Goal: Task Accomplishment & Management: Complete application form

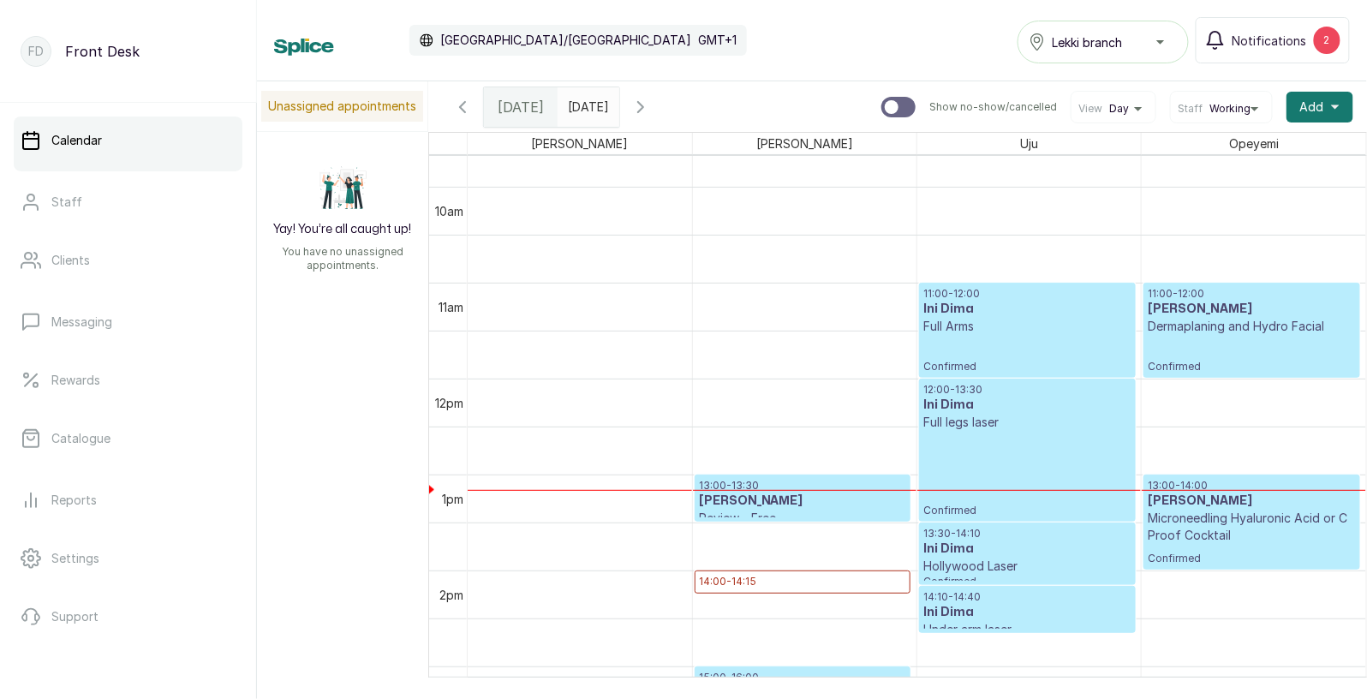
click at [1284, 331] on p "Dermaplaning and Hydro Facial" at bounding box center [1252, 326] width 208 height 17
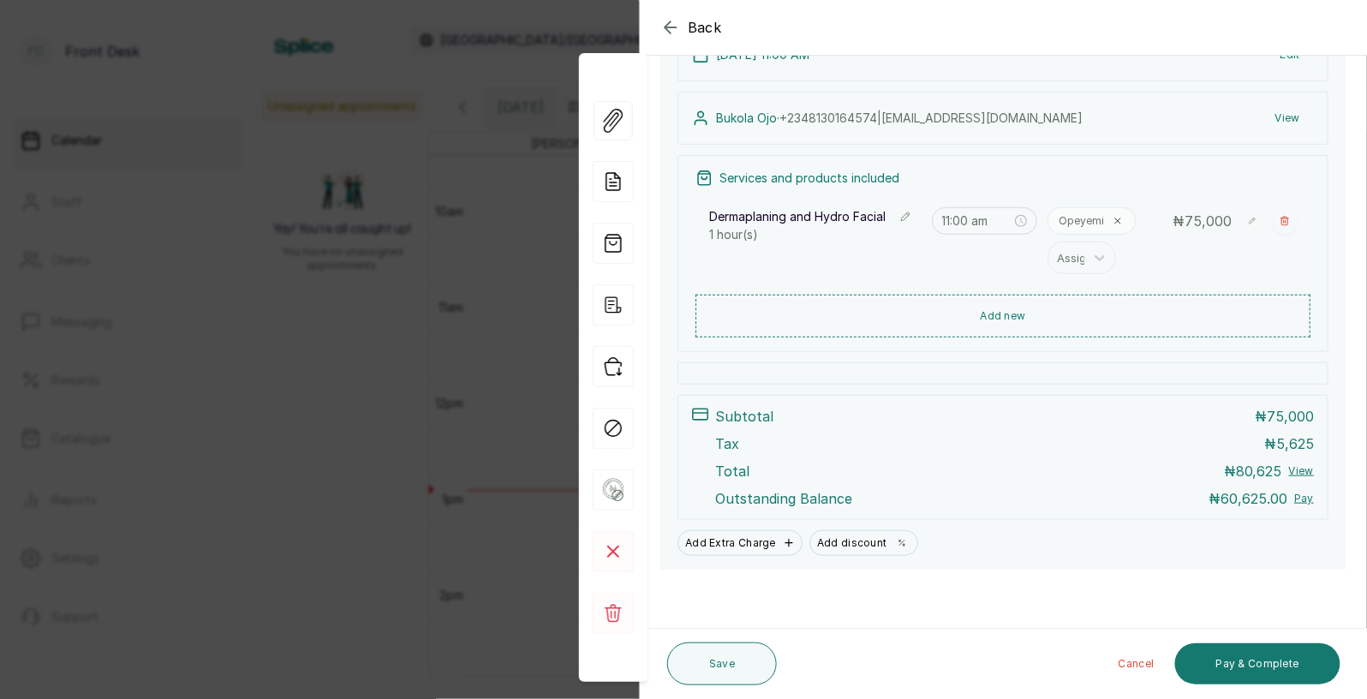
scroll to position [228, 0]
click at [405, 276] on div "Back Appointment Details Edit appointment Make changes to appointment details B…" at bounding box center [683, 349] width 1367 height 699
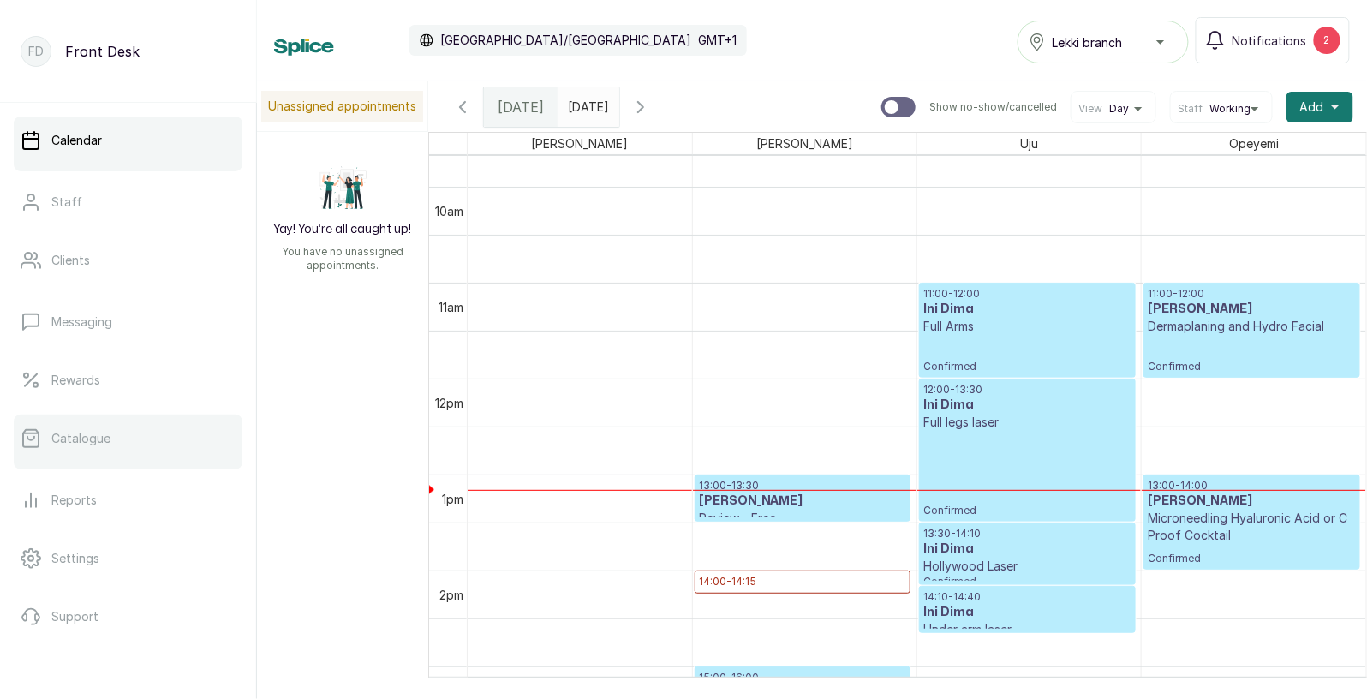
click at [90, 430] on p "Catalogue" at bounding box center [80, 438] width 59 height 17
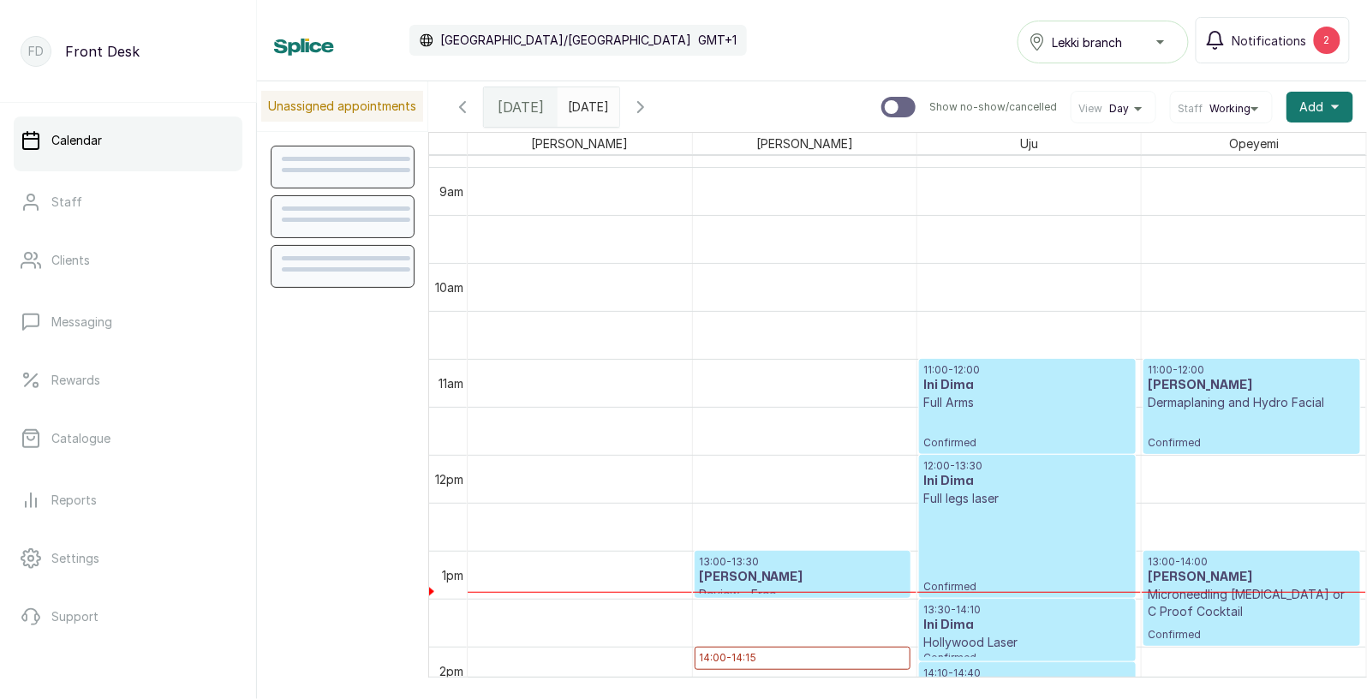
scroll to position [940, 0]
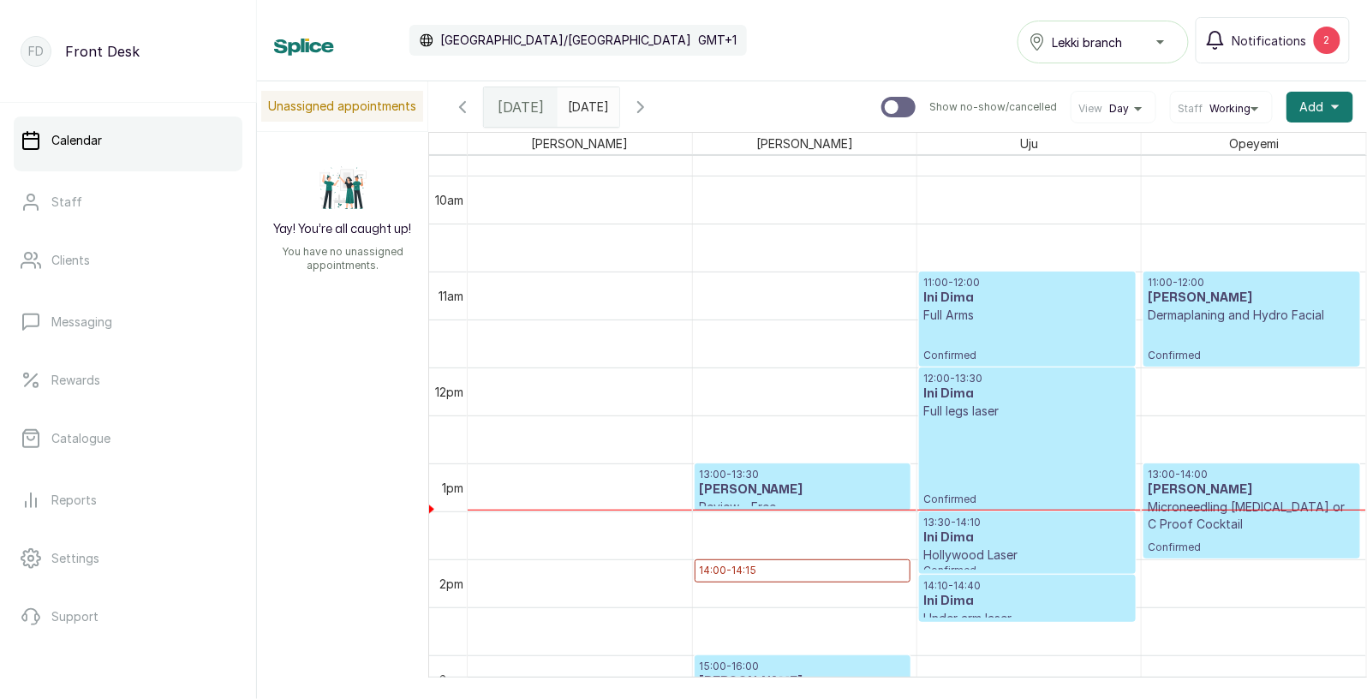
click at [574, 110] on input "text" at bounding box center [571, 102] width 27 height 29
type input "dd/MM/yyyy"
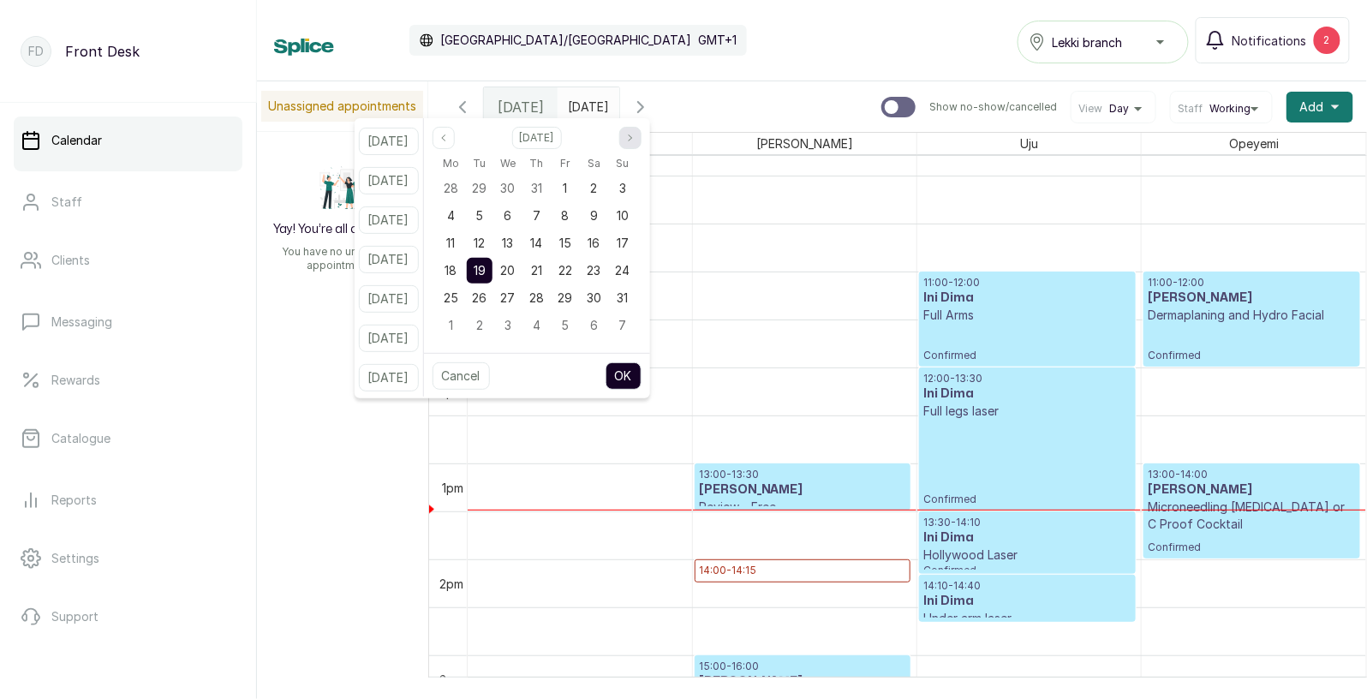
click at [642, 146] on button "Next month" at bounding box center [630, 138] width 22 height 22
click at [483, 218] on span "9" at bounding box center [479, 215] width 8 height 15
click at [642, 371] on button "OK" at bounding box center [624, 375] width 36 height 27
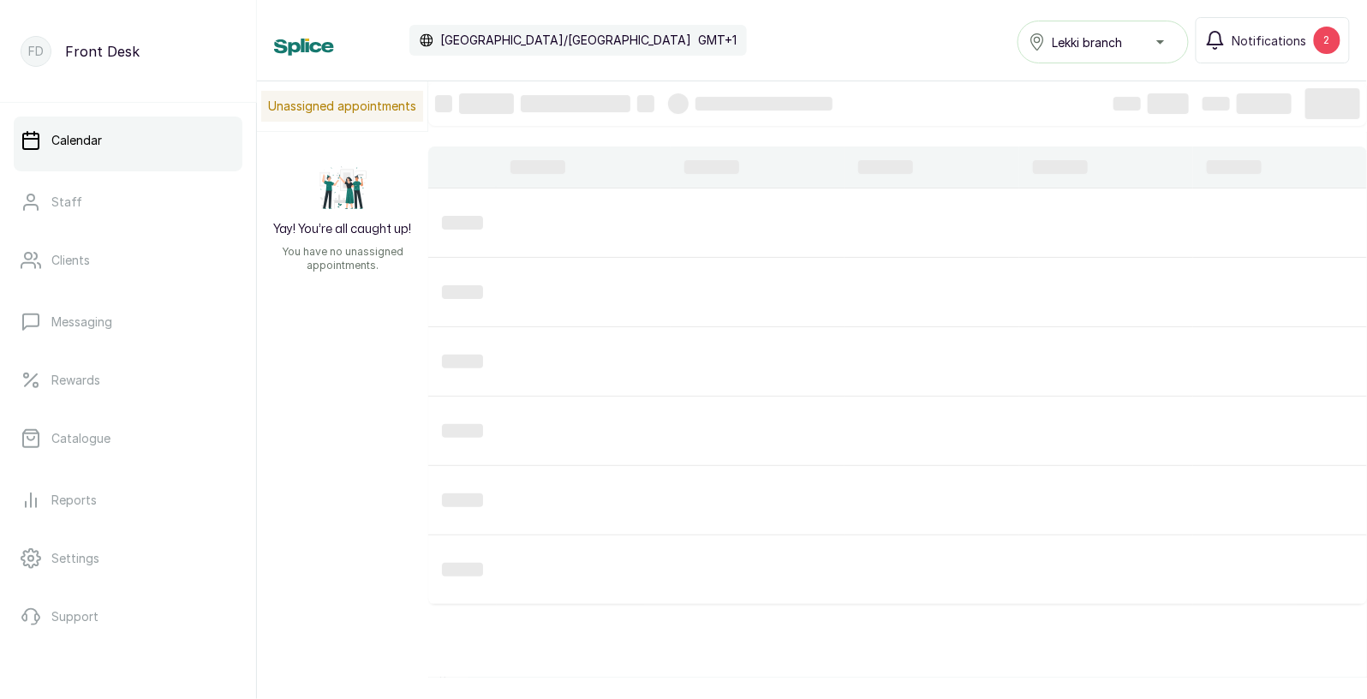
type input "[DATE]"
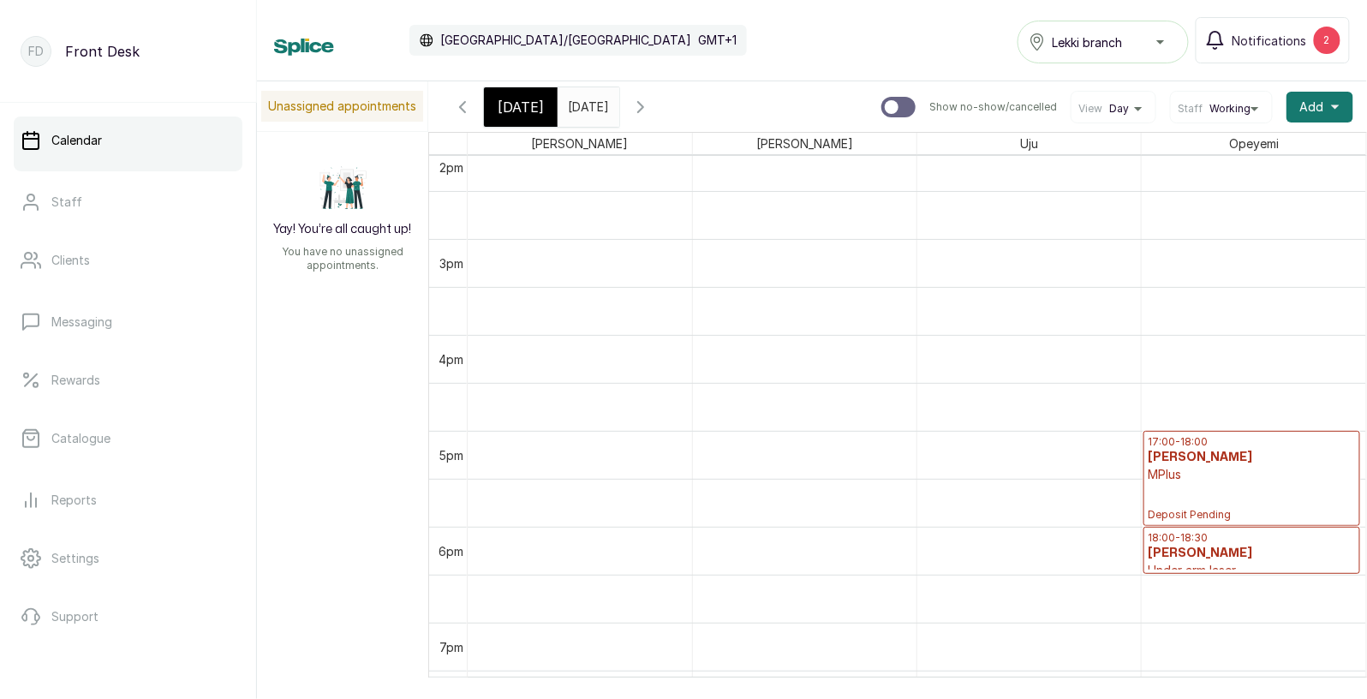
scroll to position [0, 0]
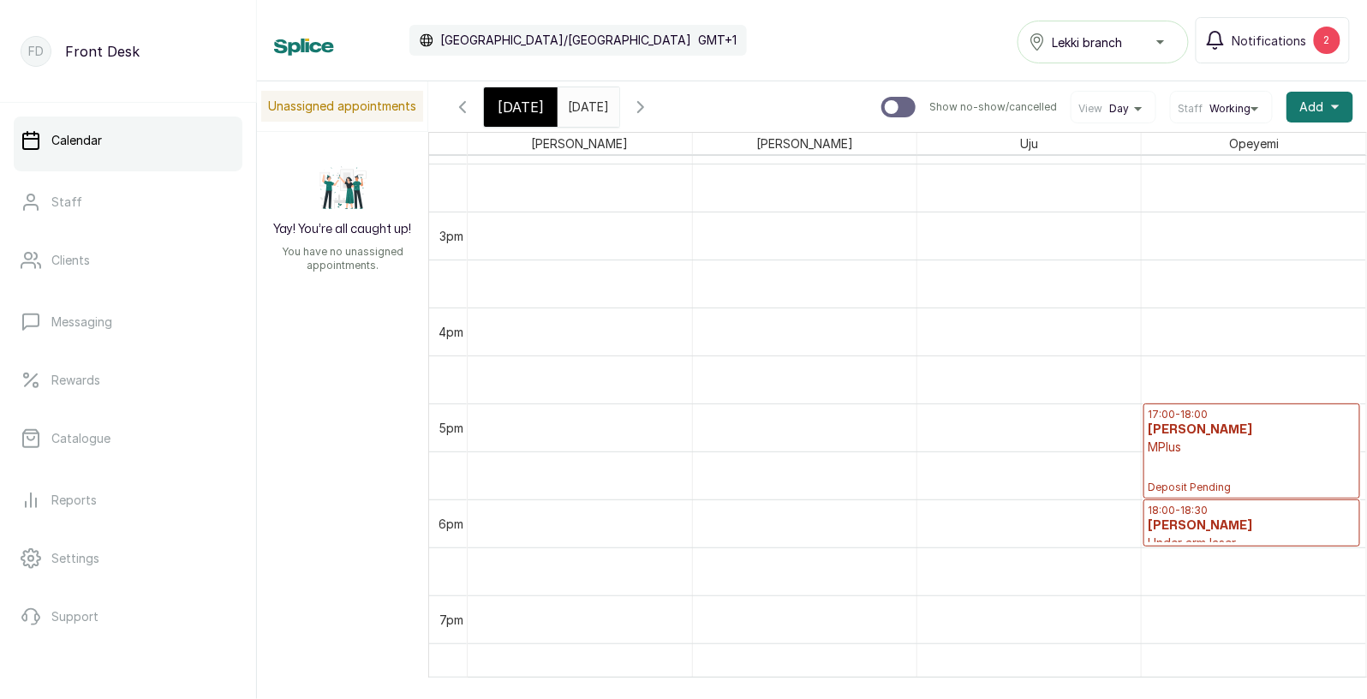
click at [1197, 474] on div "17:00 - 18:00 [PERSON_NAME] MPlus Deposit Pending" at bounding box center [1252, 451] width 208 height 87
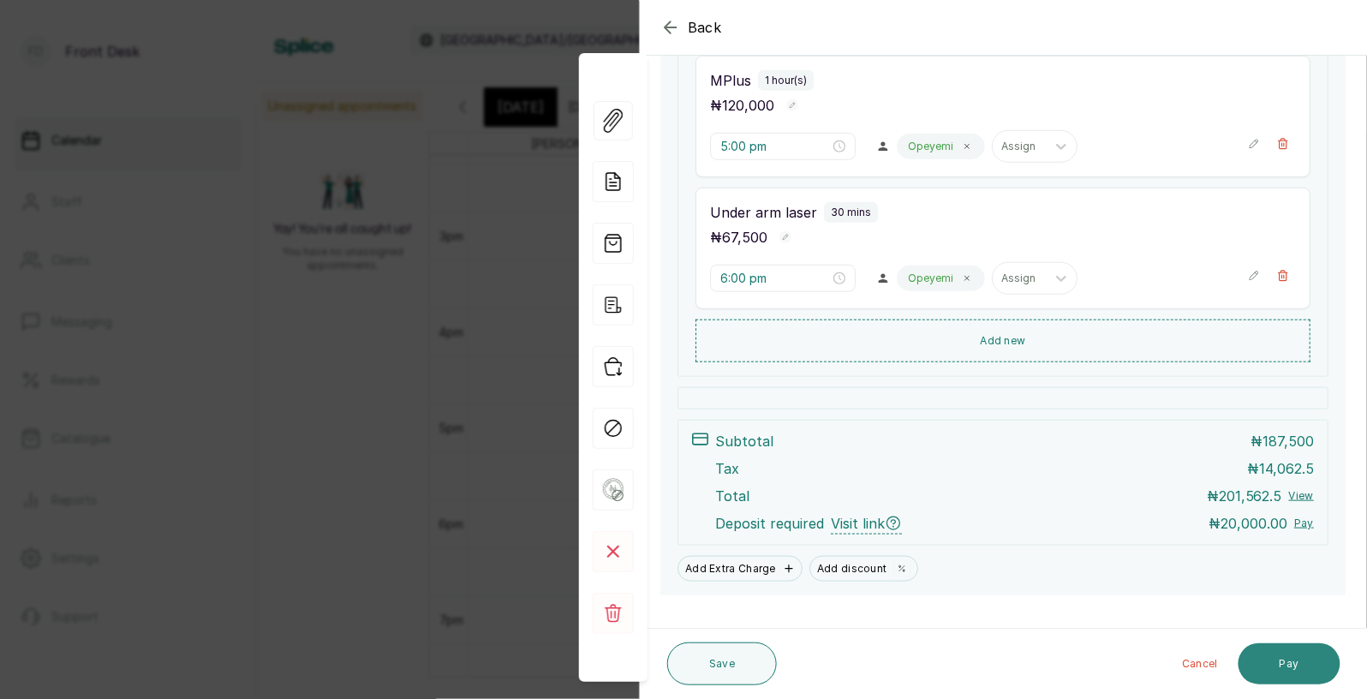
click at [1308, 662] on button "Pay" at bounding box center [1290, 663] width 102 height 41
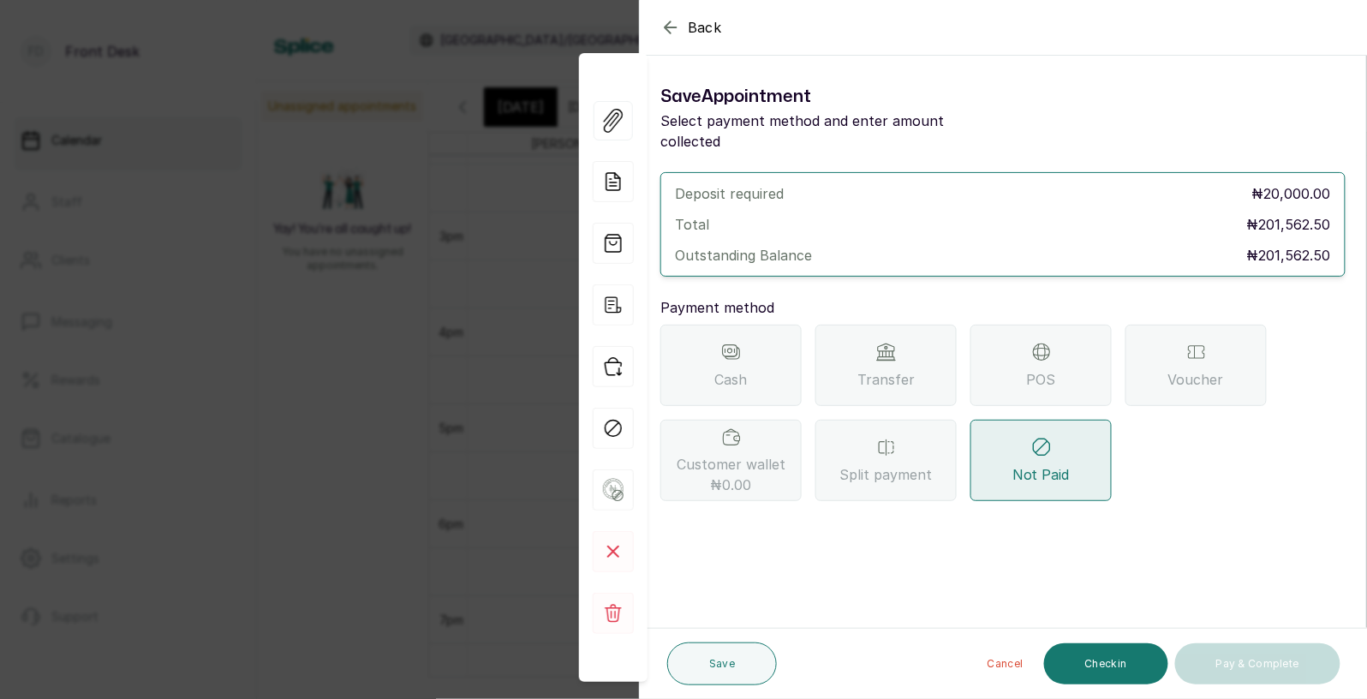
click at [917, 369] on div "Transfer" at bounding box center [885, 365] width 141 height 81
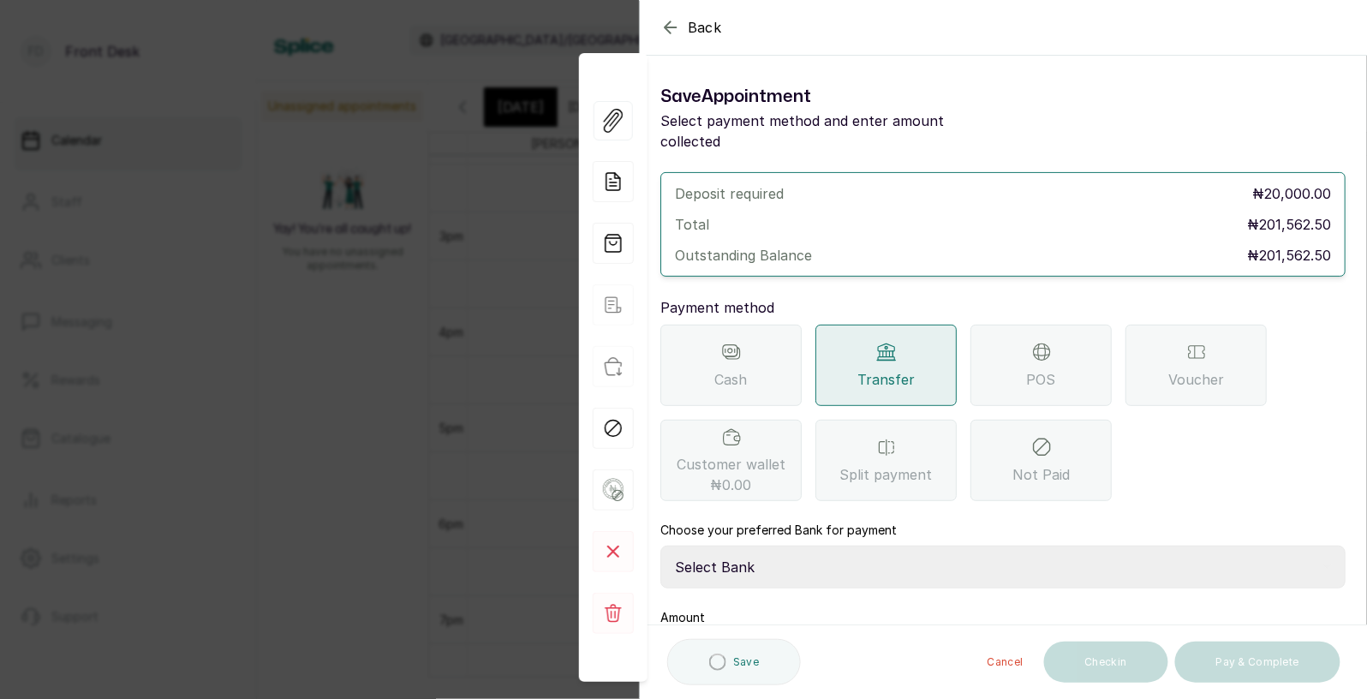
click at [842, 546] on select "Select Bank [PERSON_NAME] Fairmoney Microfinance Bank SKN ANALYTICS MED AESTH. …" at bounding box center [1002, 567] width 685 height 43
select select "43272bc0-21c6-4b19-b9fb-c2093b8603c2"
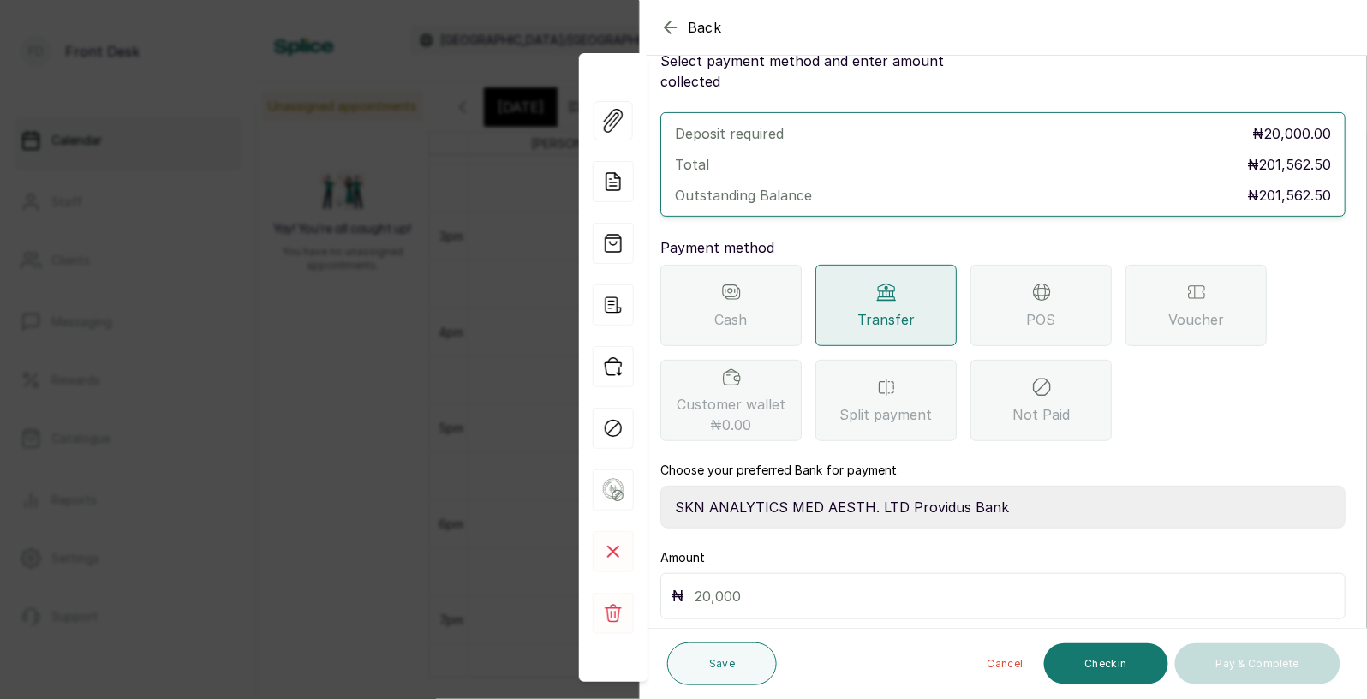
click at [843, 584] on input "text" at bounding box center [1015, 596] width 640 height 24
type input "20,000"
click at [709, 670] on button "Save" at bounding box center [722, 663] width 110 height 43
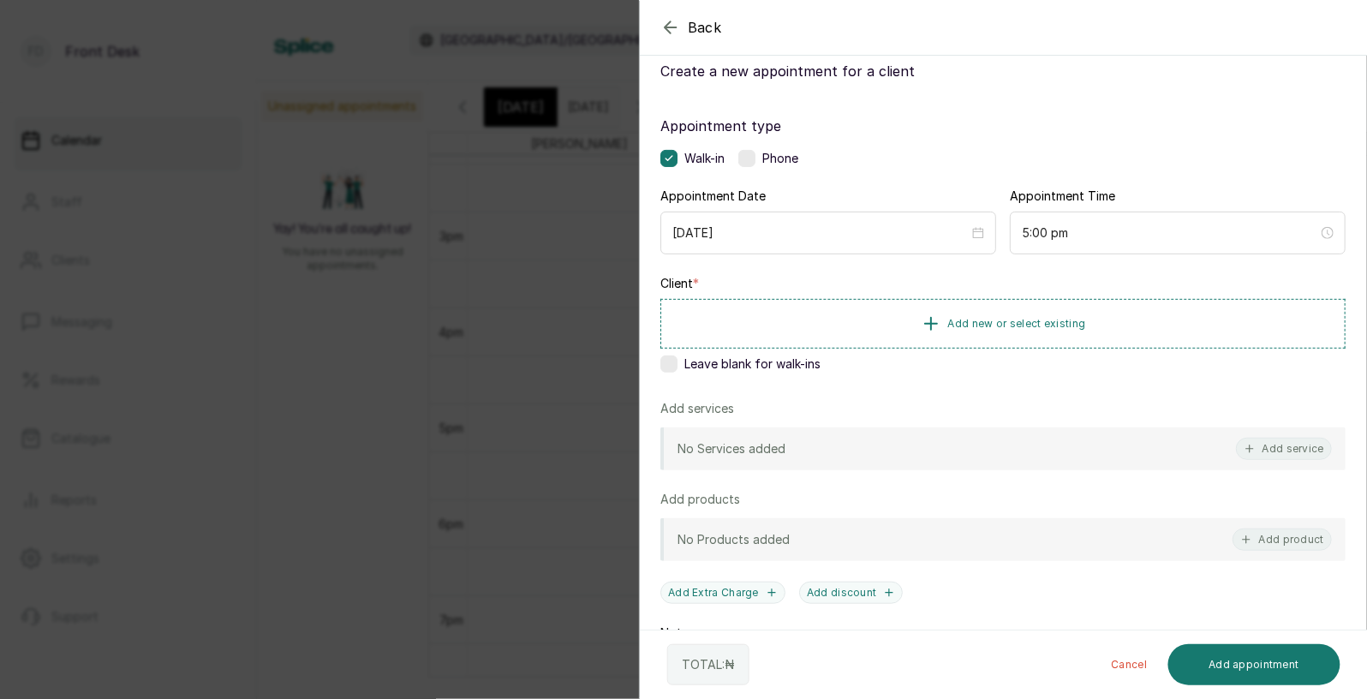
scroll to position [48, 0]
click at [451, 324] on div "Back Add Appointment Add an Appointment Create a new appointment for a client A…" at bounding box center [683, 349] width 1367 height 699
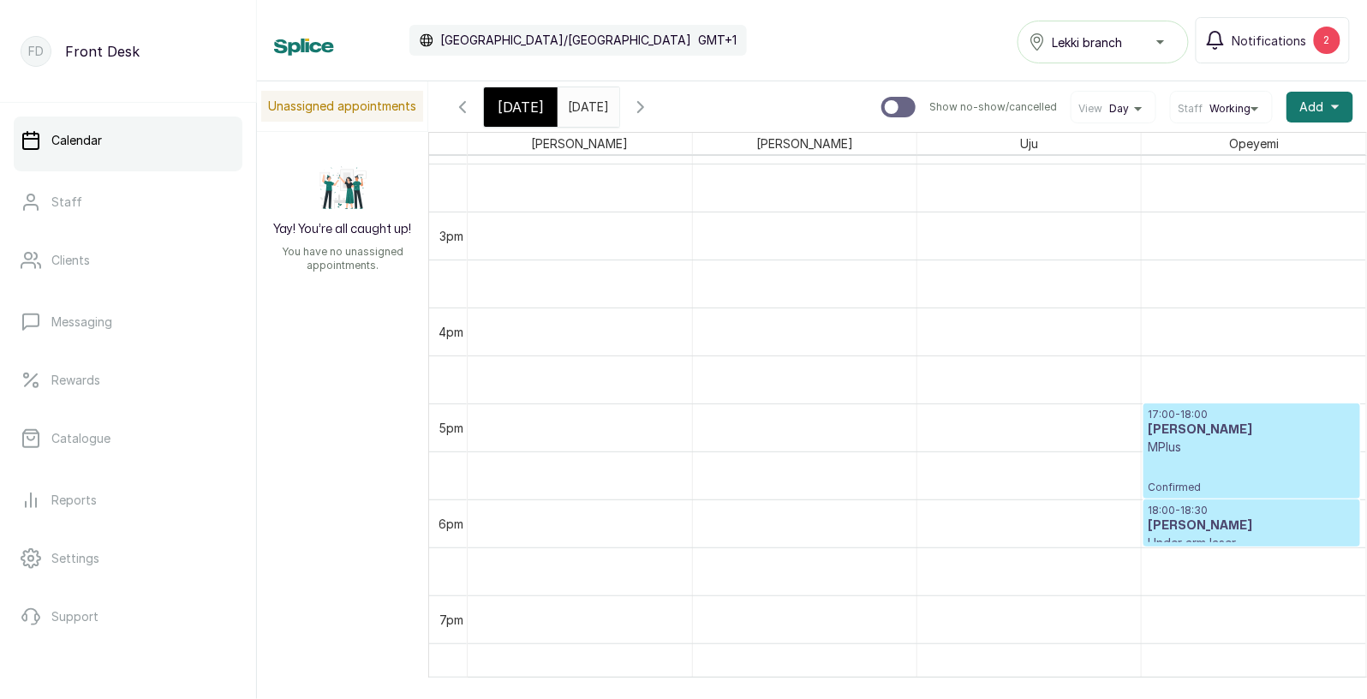
click at [524, 109] on span "[DATE]" at bounding box center [521, 107] width 46 height 21
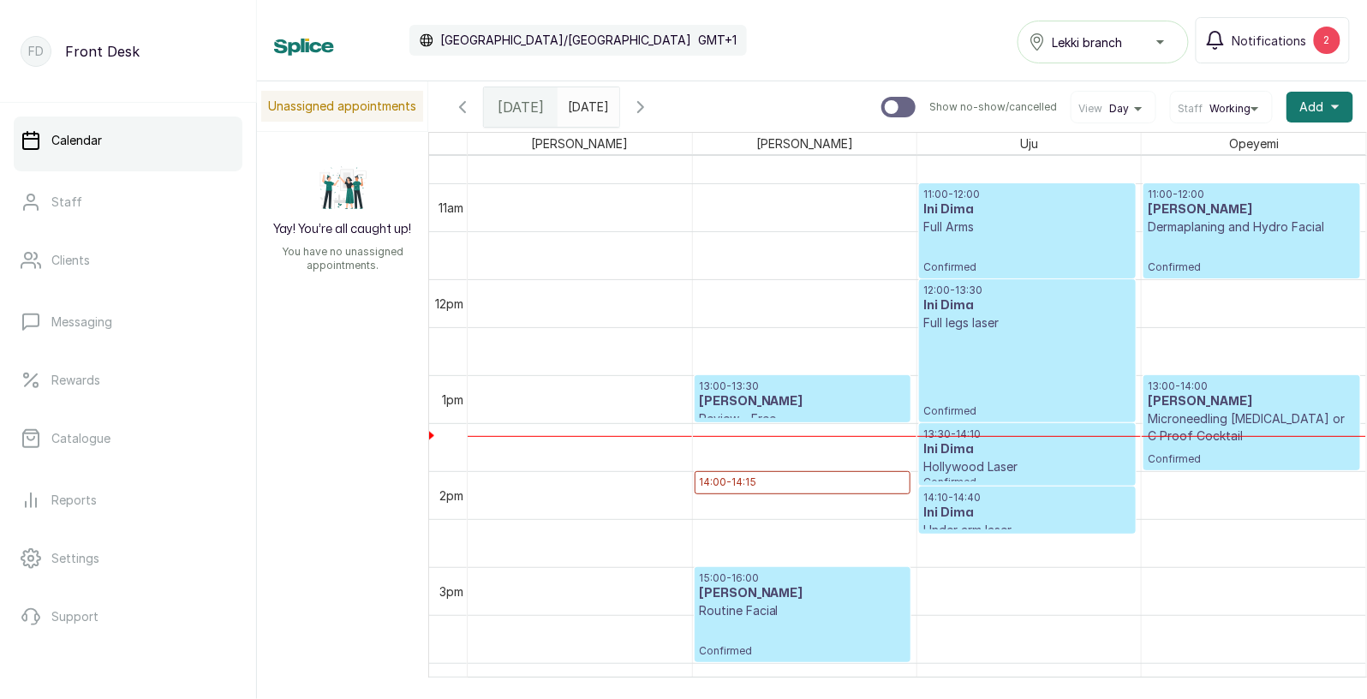
scroll to position [1051, 0]
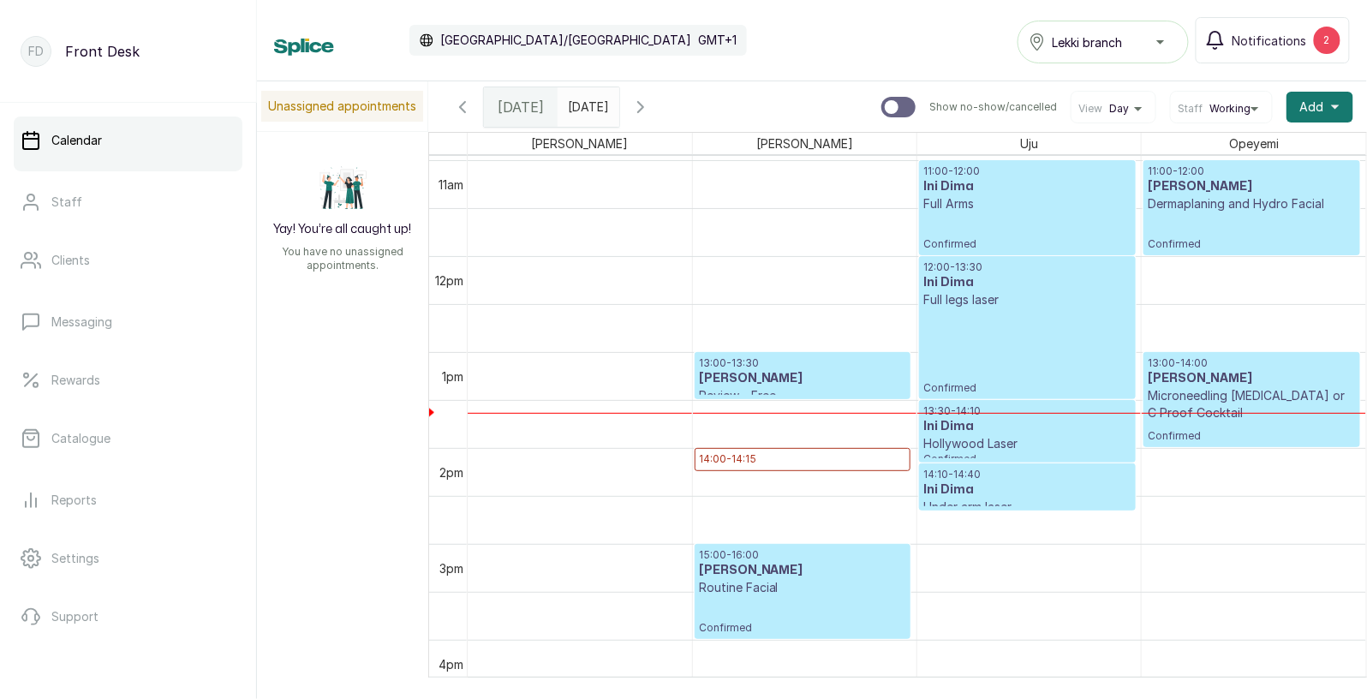
click at [459, 108] on icon "button" at bounding box center [462, 107] width 21 height 21
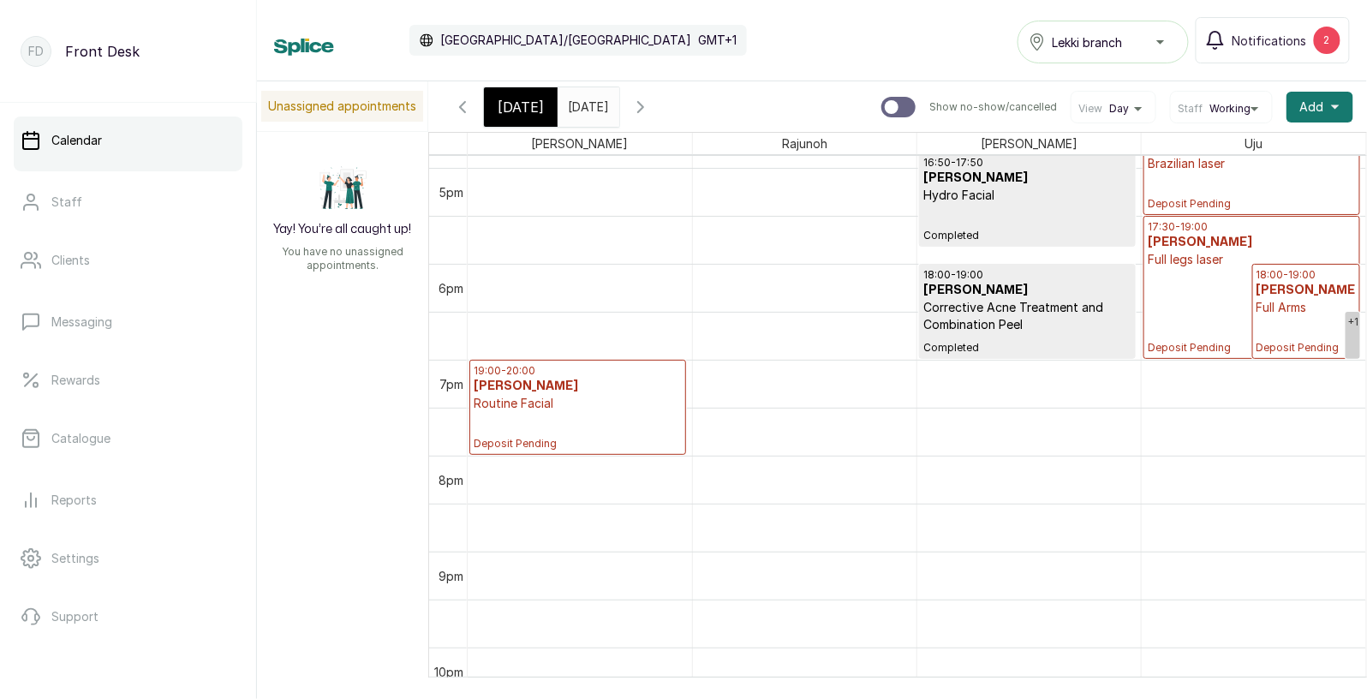
scroll to position [1619, 0]
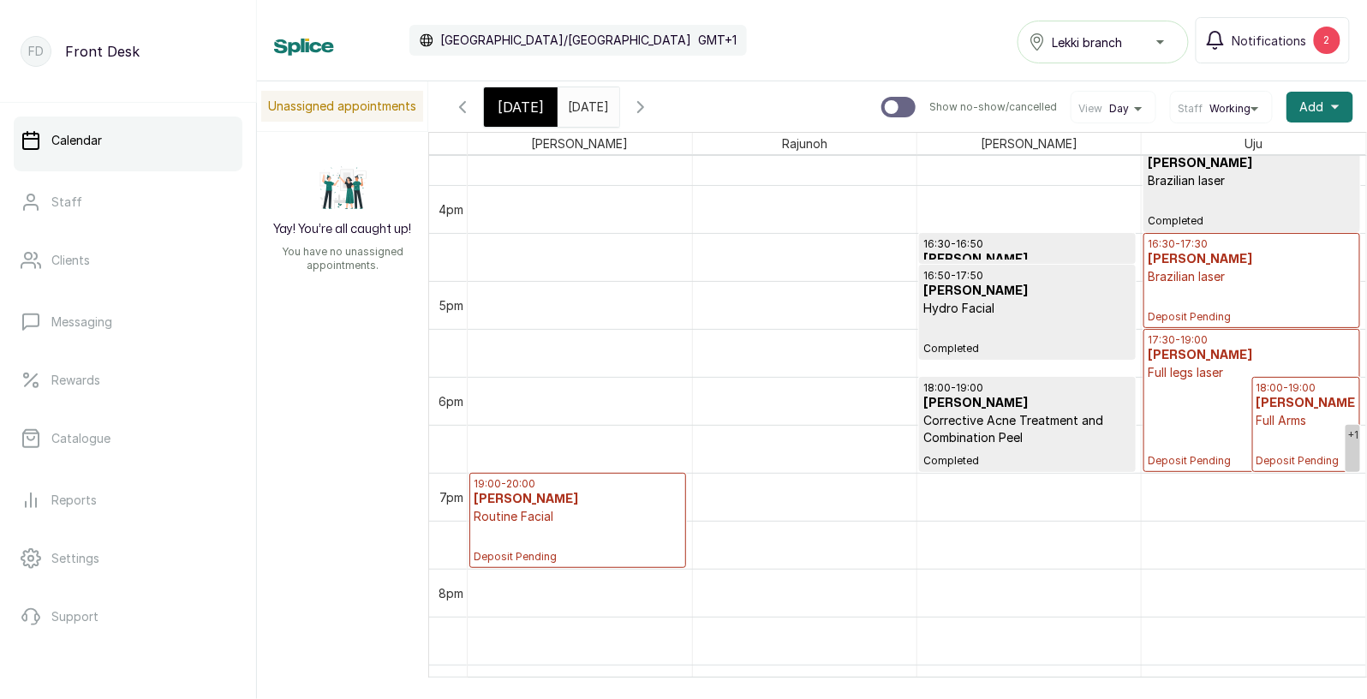
click at [1230, 327] on div at bounding box center [1251, 327] width 215 height 7
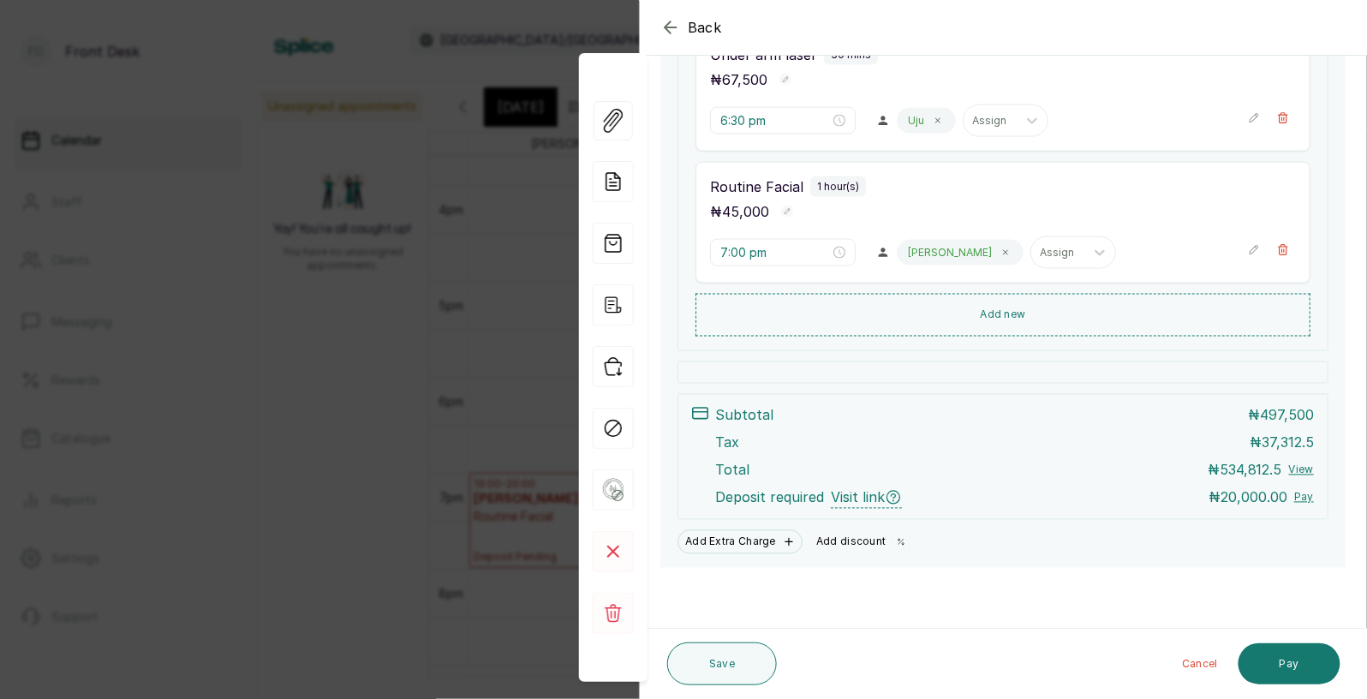
click at [862, 538] on button "Add discount" at bounding box center [863, 542] width 108 height 24
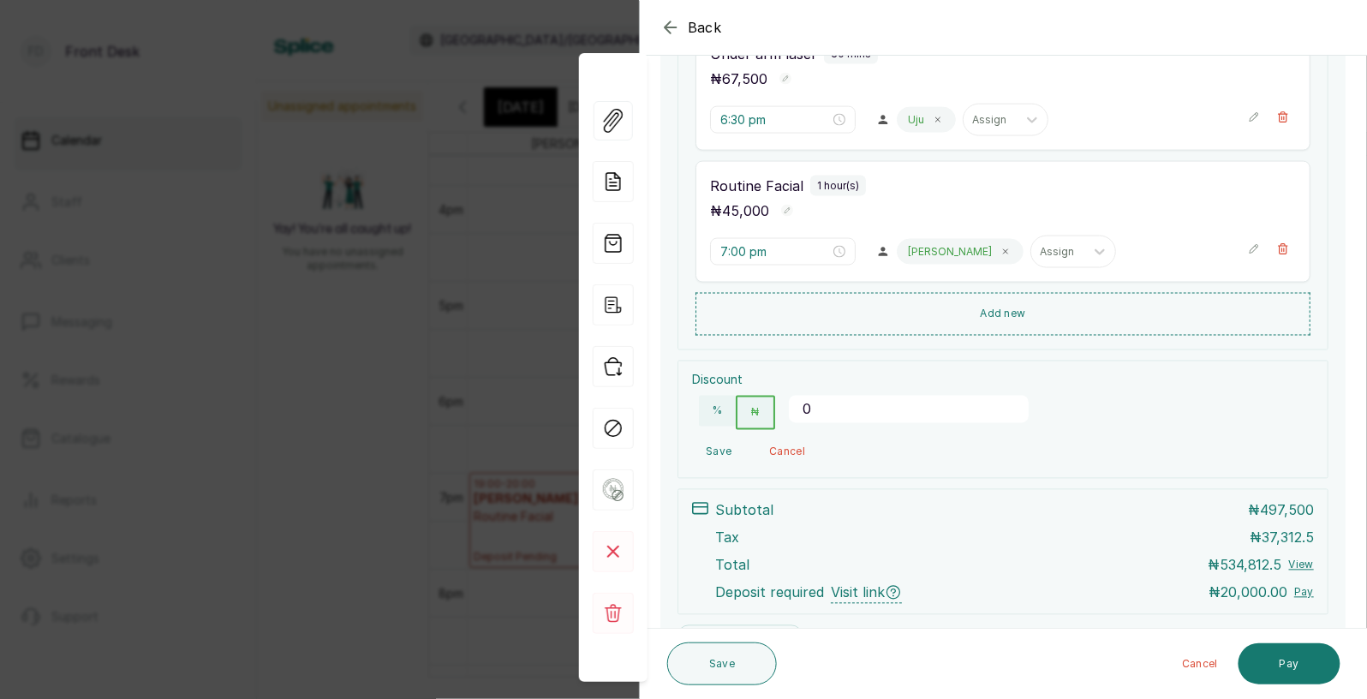
click at [815, 415] on input "0" at bounding box center [909, 409] width 240 height 27
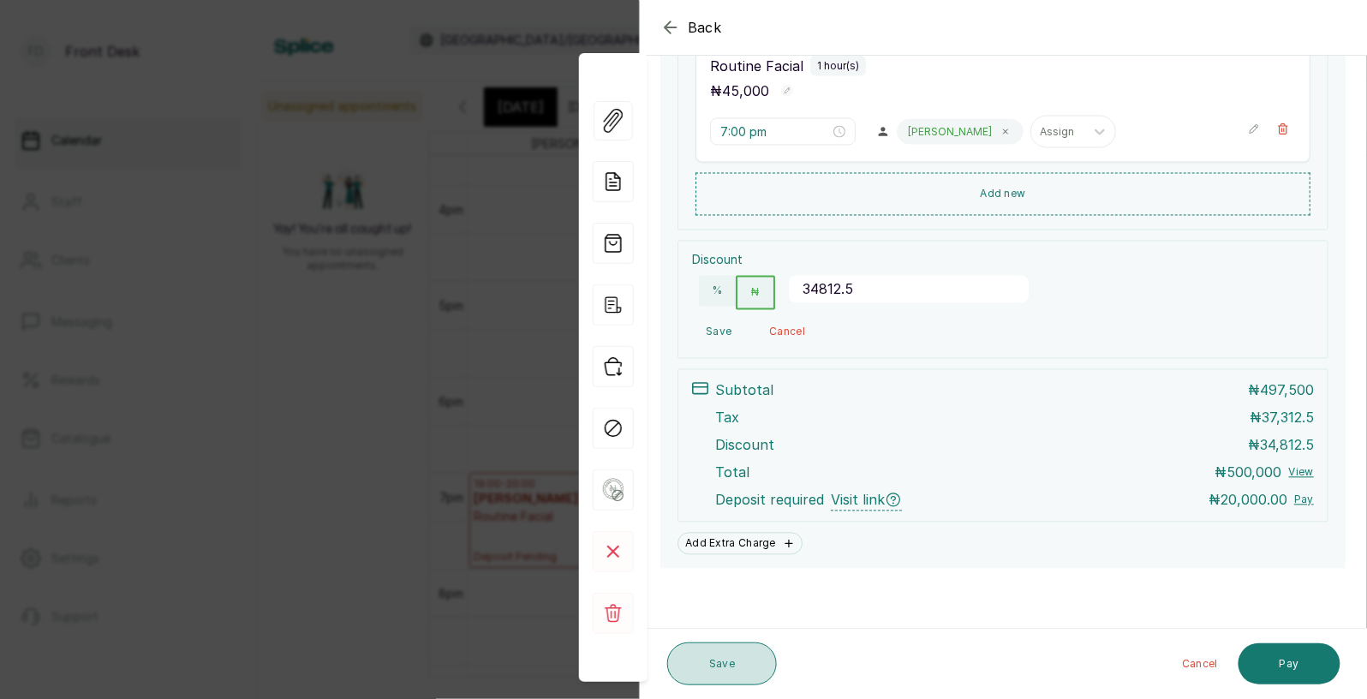
type input "34812.5"
click at [728, 667] on button "Save" at bounding box center [722, 663] width 110 height 43
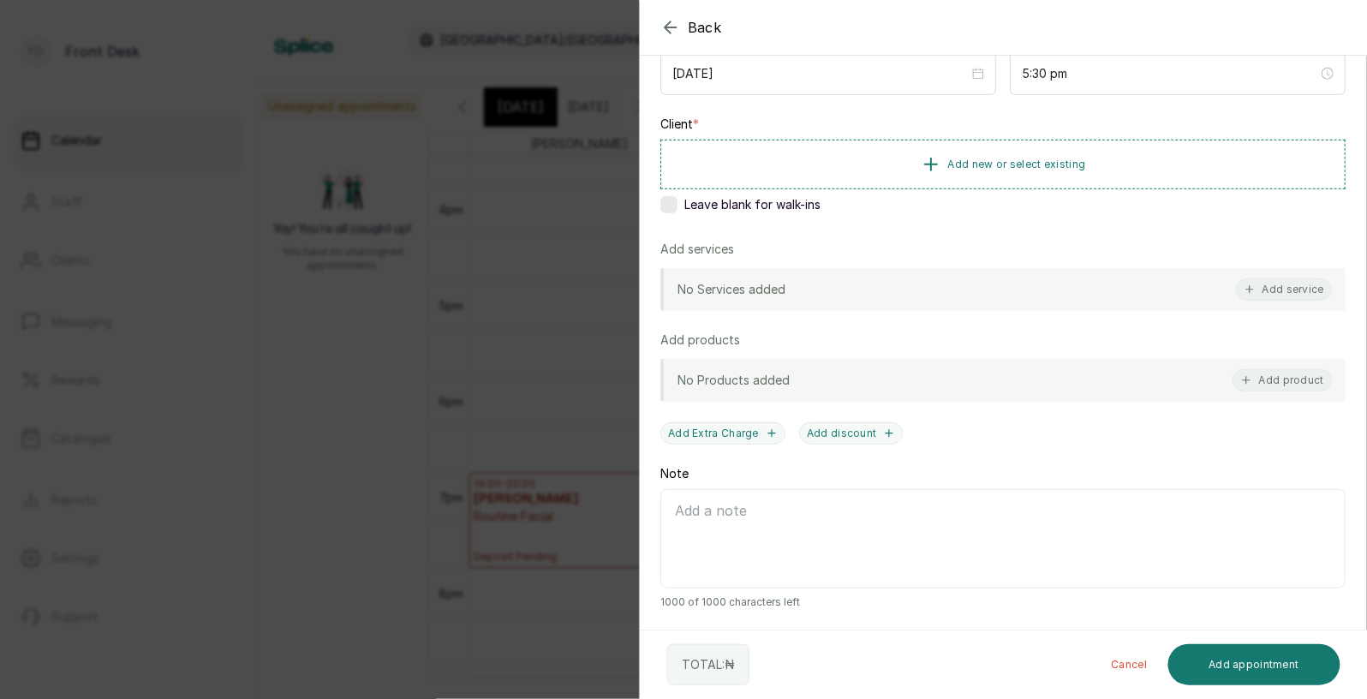
click at [665, 26] on icon "button" at bounding box center [670, 27] width 21 height 21
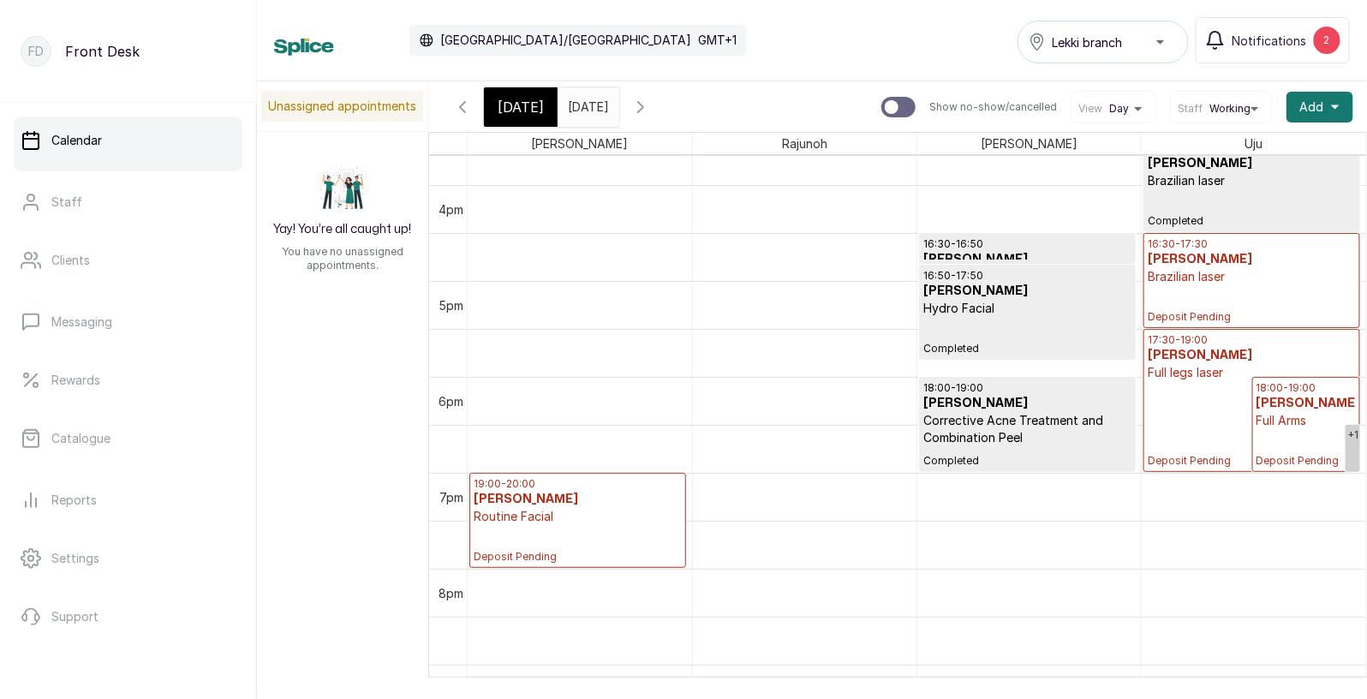
click at [1172, 333] on p "17:30 - 19:00" at bounding box center [1252, 340] width 208 height 14
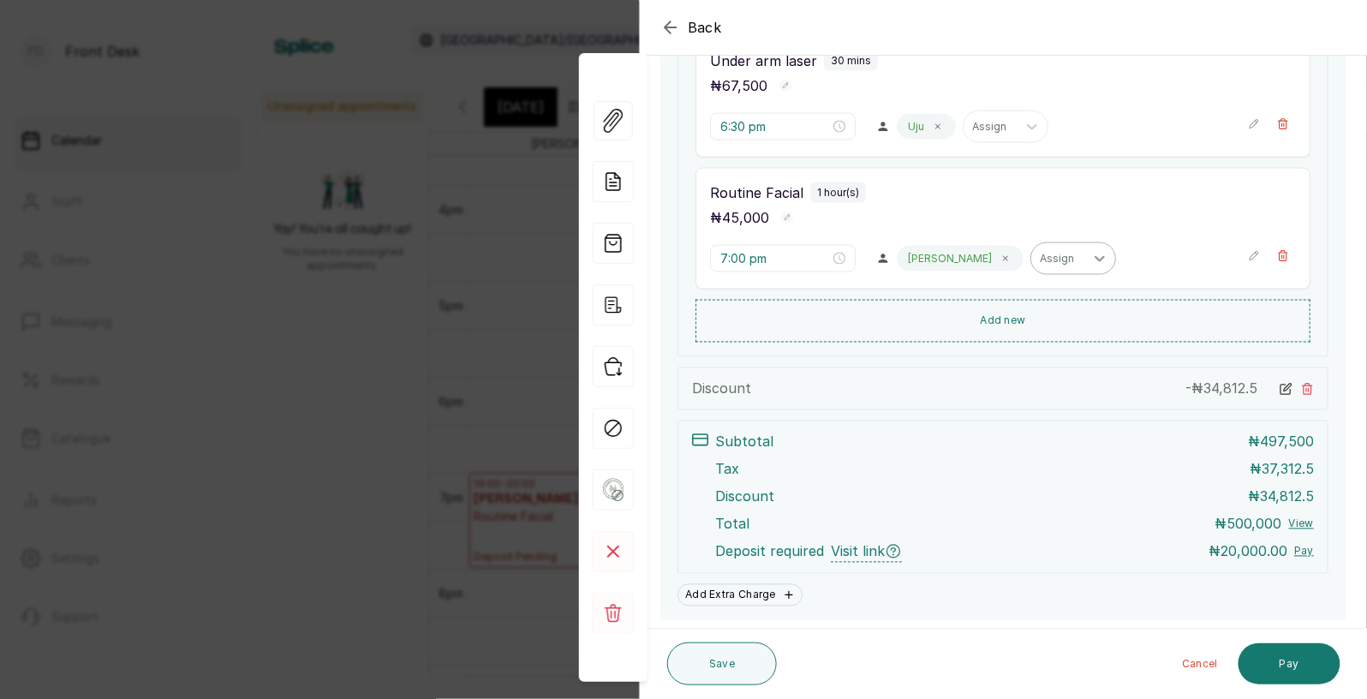
scroll to position [714, 0]
click at [413, 408] on div "Back Appointment Details Edit appointment 🚶 Walk-in (booked by Front Desk) Make…" at bounding box center [683, 349] width 1367 height 699
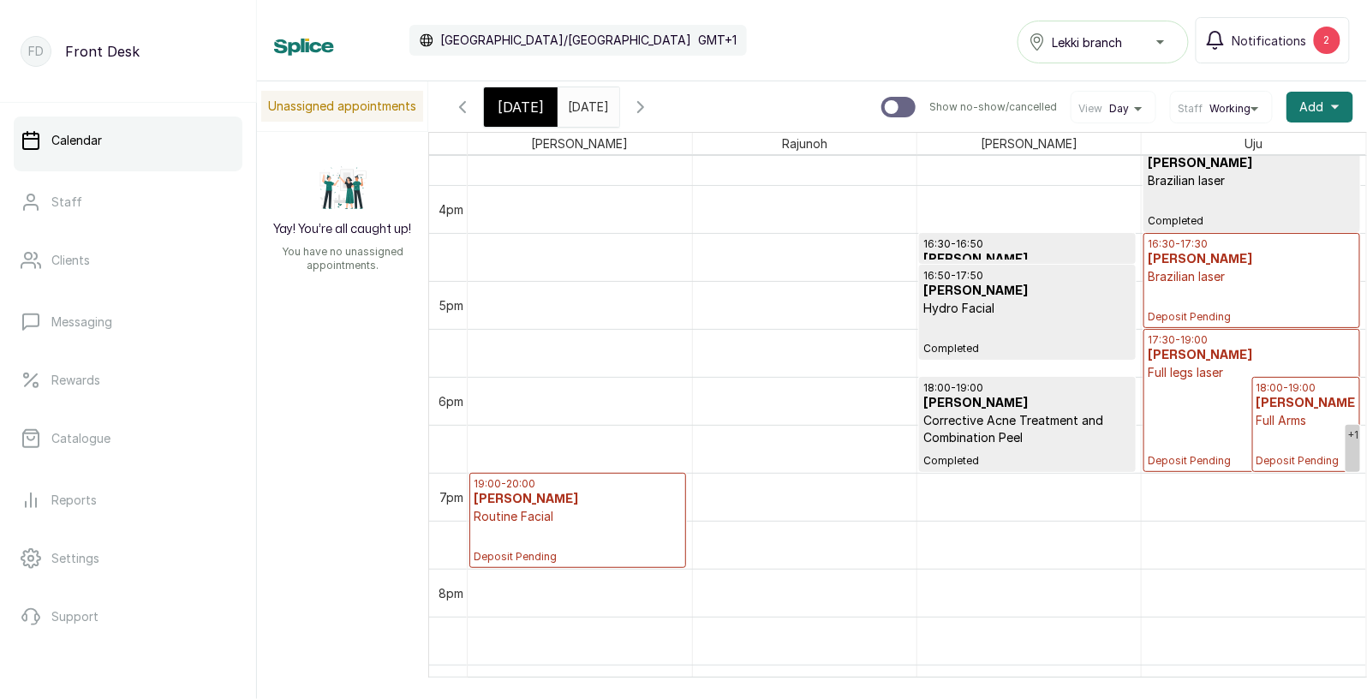
click at [1206, 374] on p "Full legs laser" at bounding box center [1252, 372] width 208 height 17
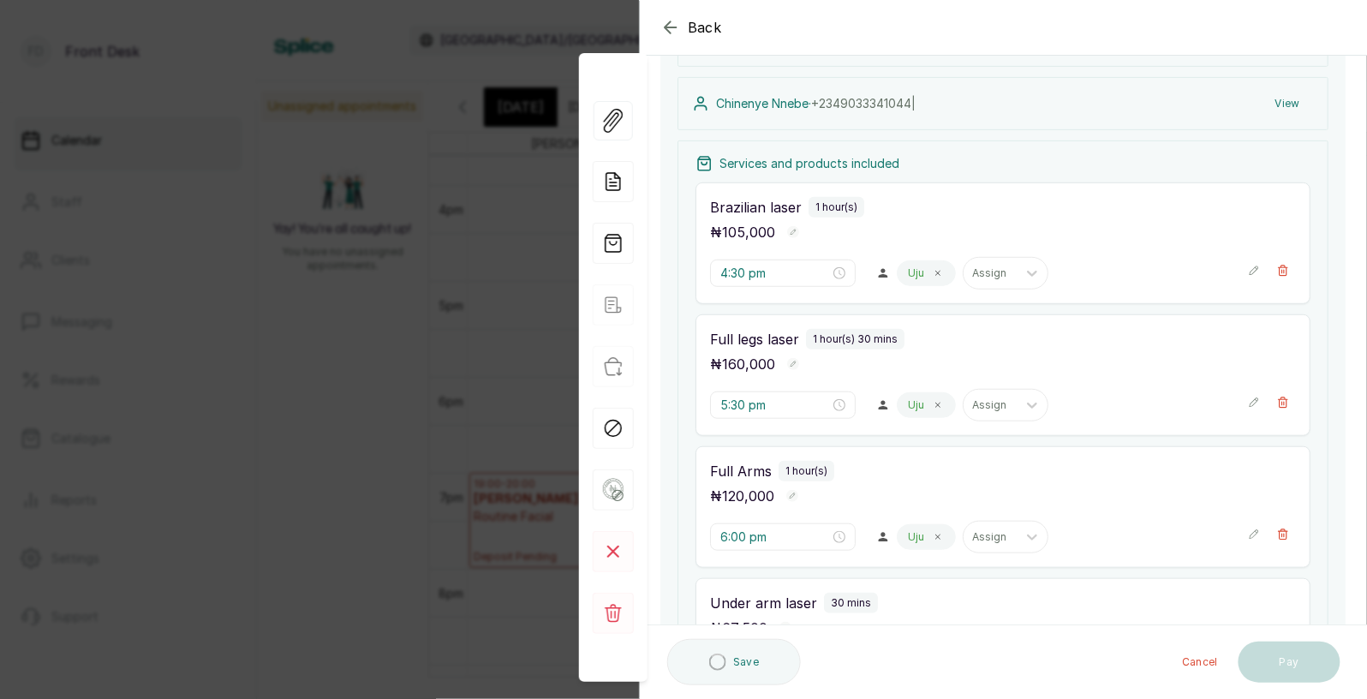
scroll to position [694, 0]
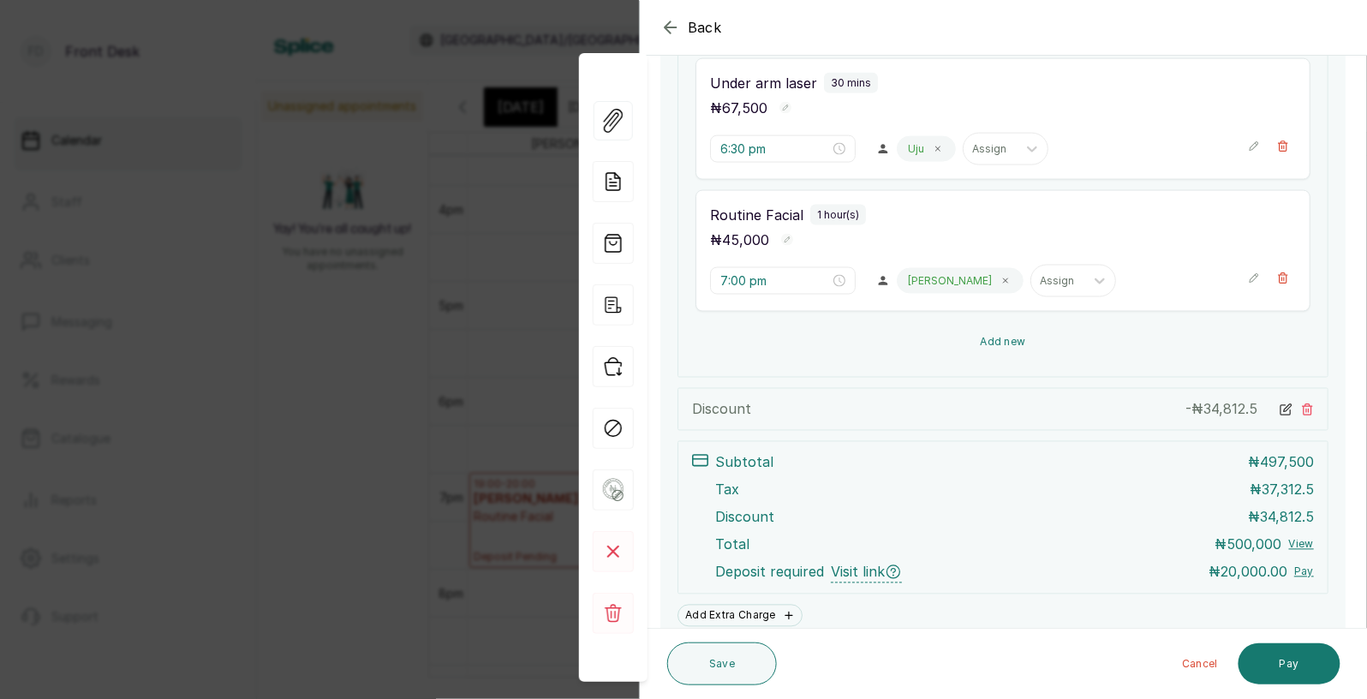
click at [995, 336] on button "Add new" at bounding box center [1003, 342] width 615 height 41
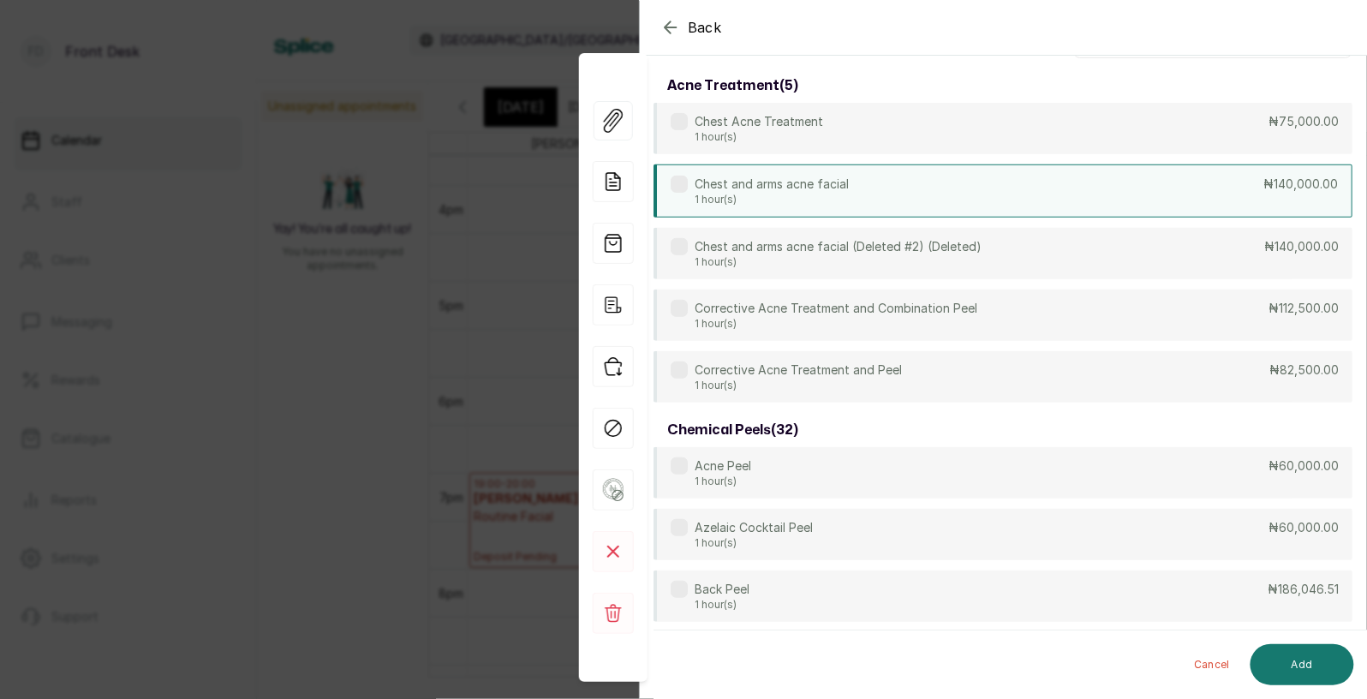
scroll to position [0, 0]
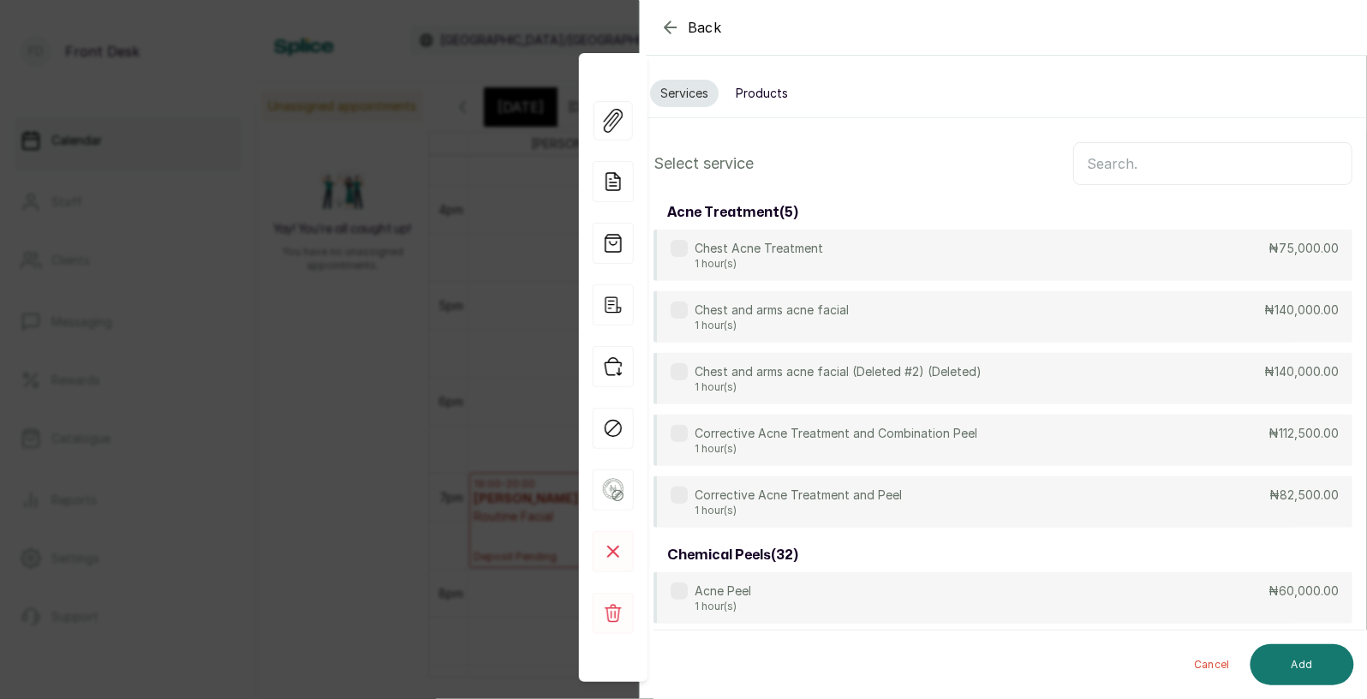
click at [762, 90] on button "Products" at bounding box center [761, 93] width 73 height 27
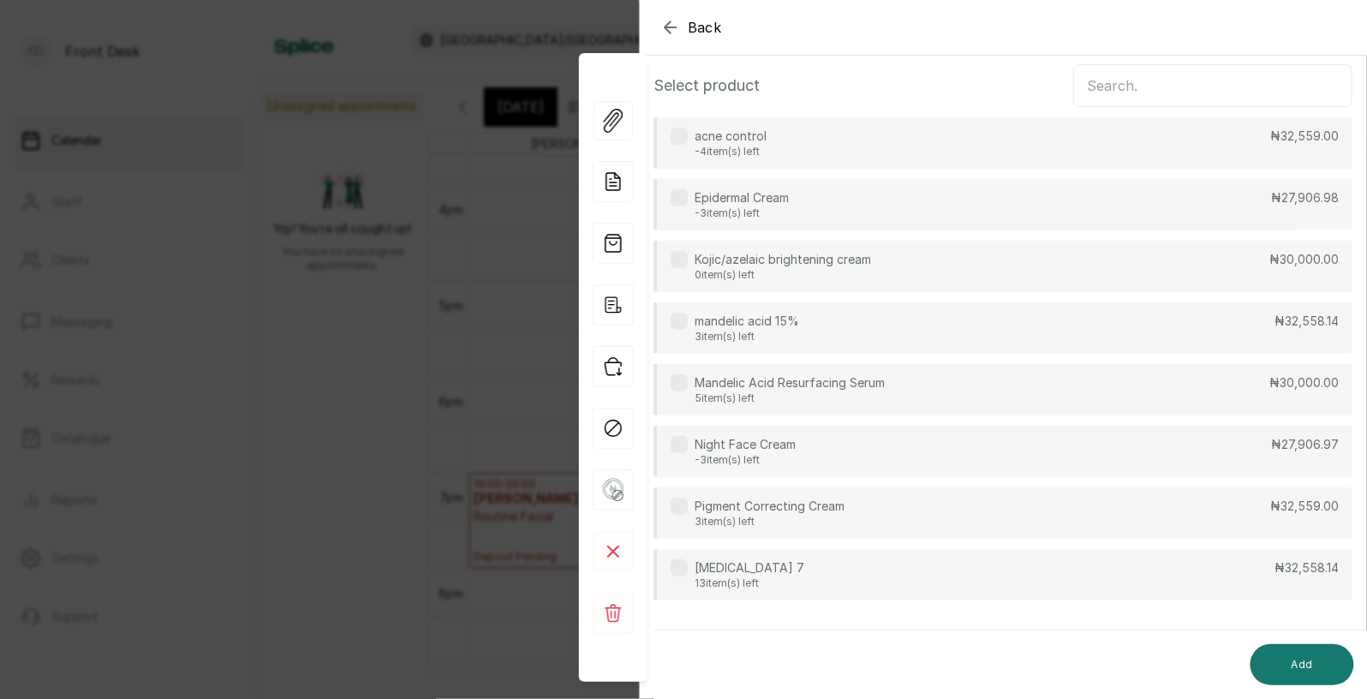
scroll to position [96, 0]
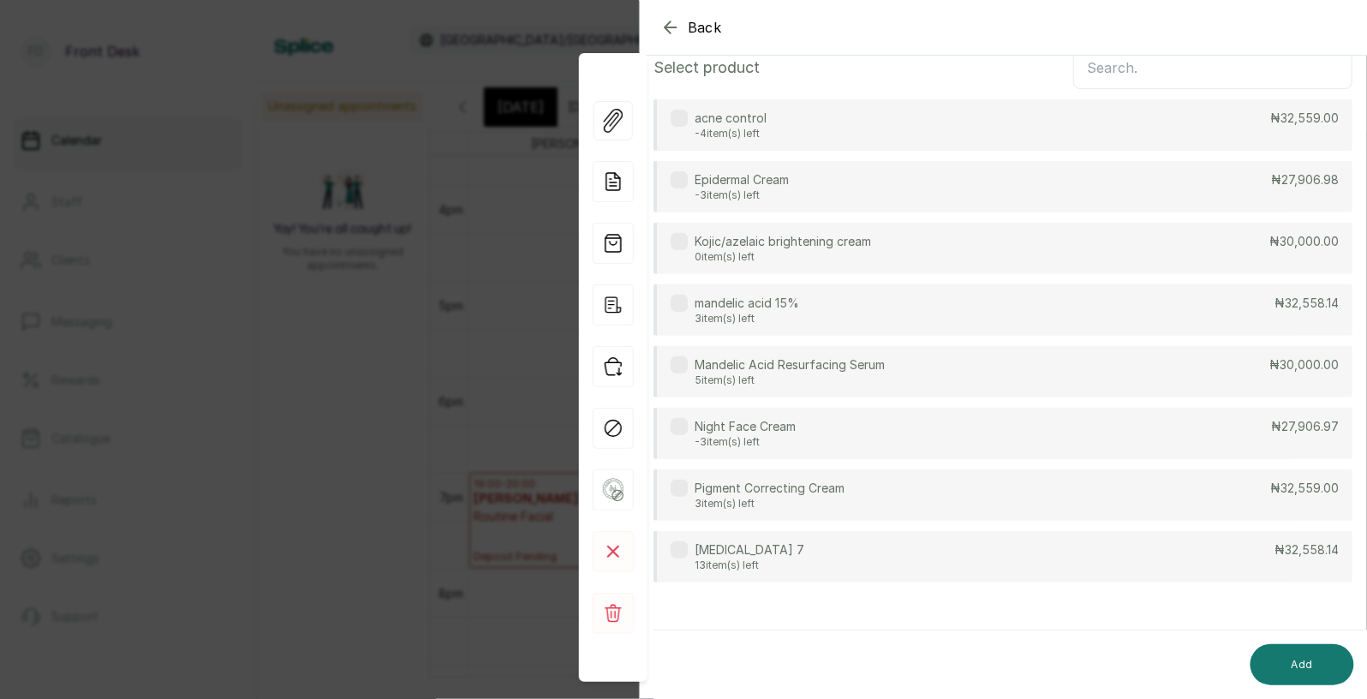
click at [723, 558] on p "13 item(s) left" at bounding box center [750, 565] width 110 height 14
click at [1317, 658] on button "Add" at bounding box center [1303, 664] width 104 height 41
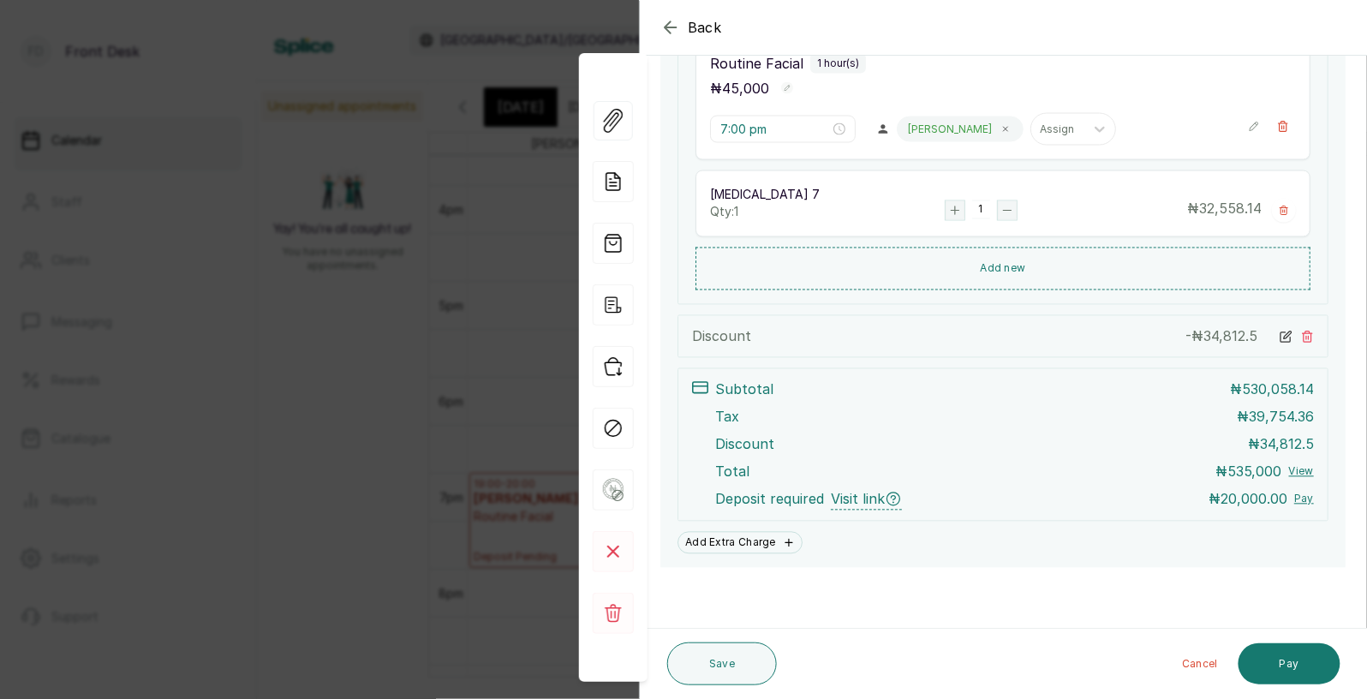
scroll to position [846, 0]
click at [716, 666] on button "Save" at bounding box center [722, 663] width 110 height 43
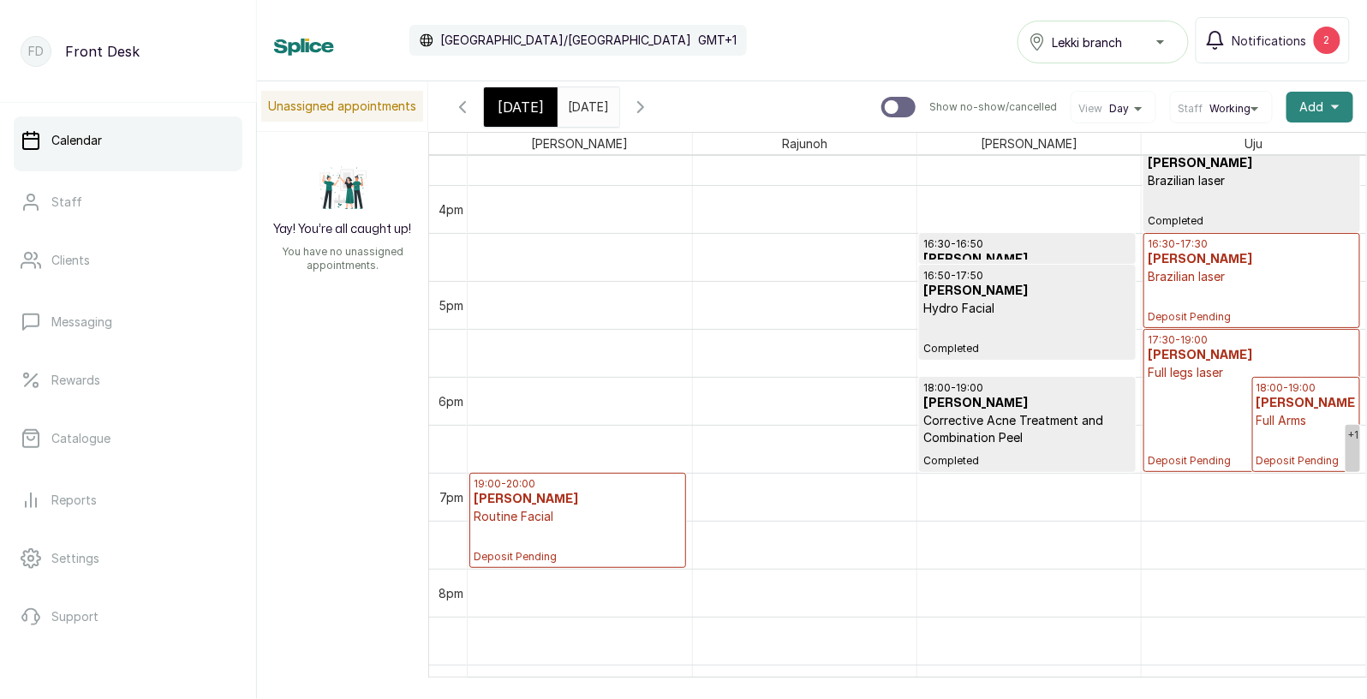
click at [1322, 99] on span "Add" at bounding box center [1312, 107] width 24 height 17
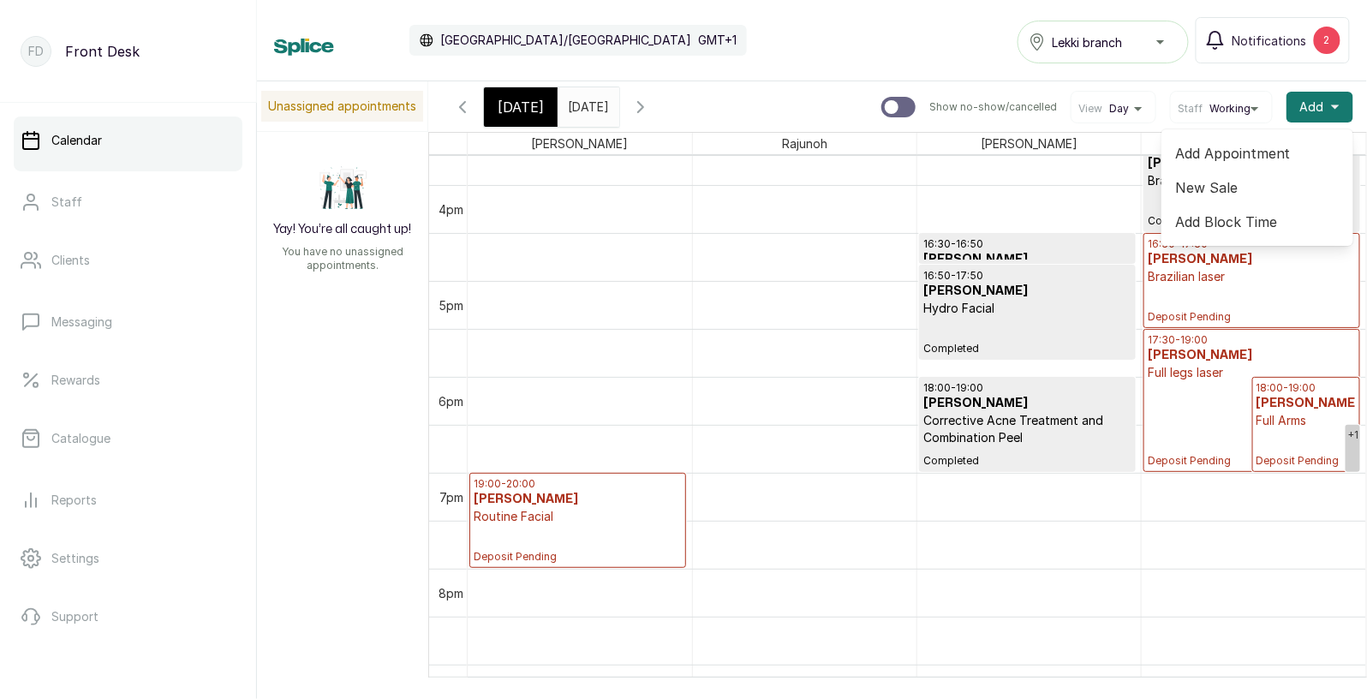
click at [1247, 159] on span "Add Appointment" at bounding box center [1257, 153] width 164 height 21
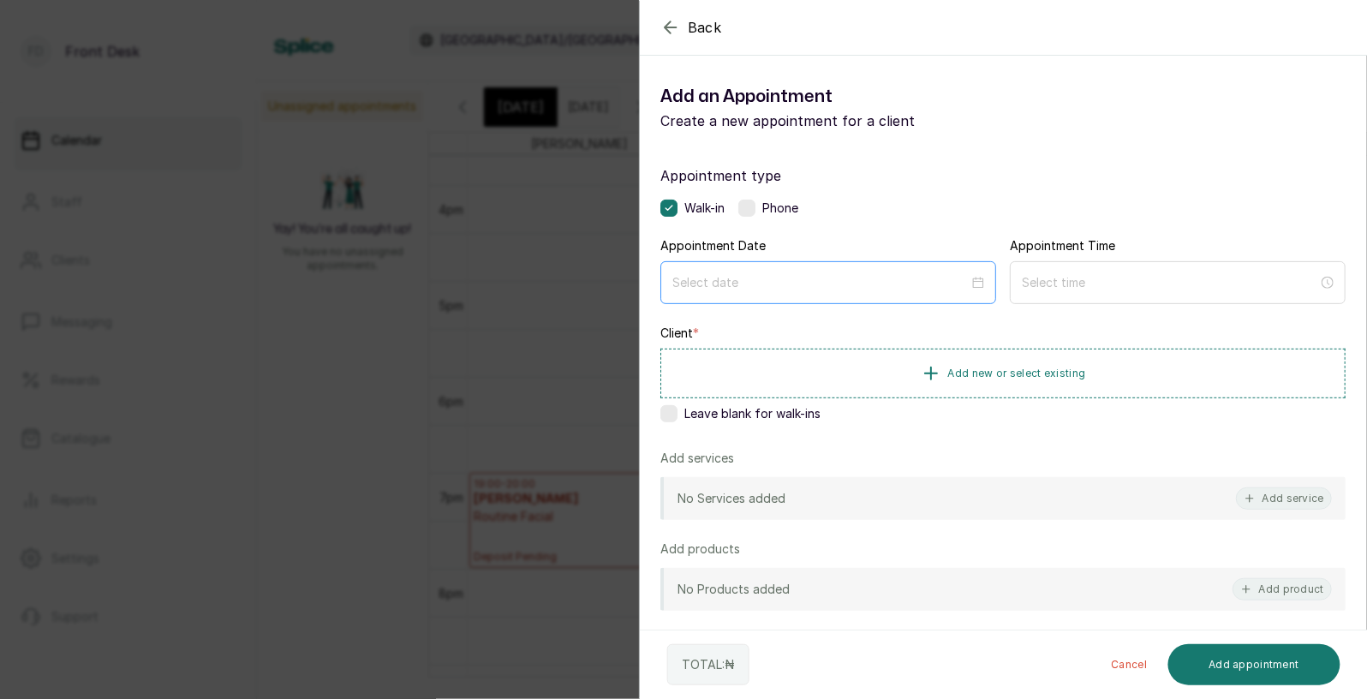
click at [897, 271] on div at bounding box center [828, 282] width 336 height 43
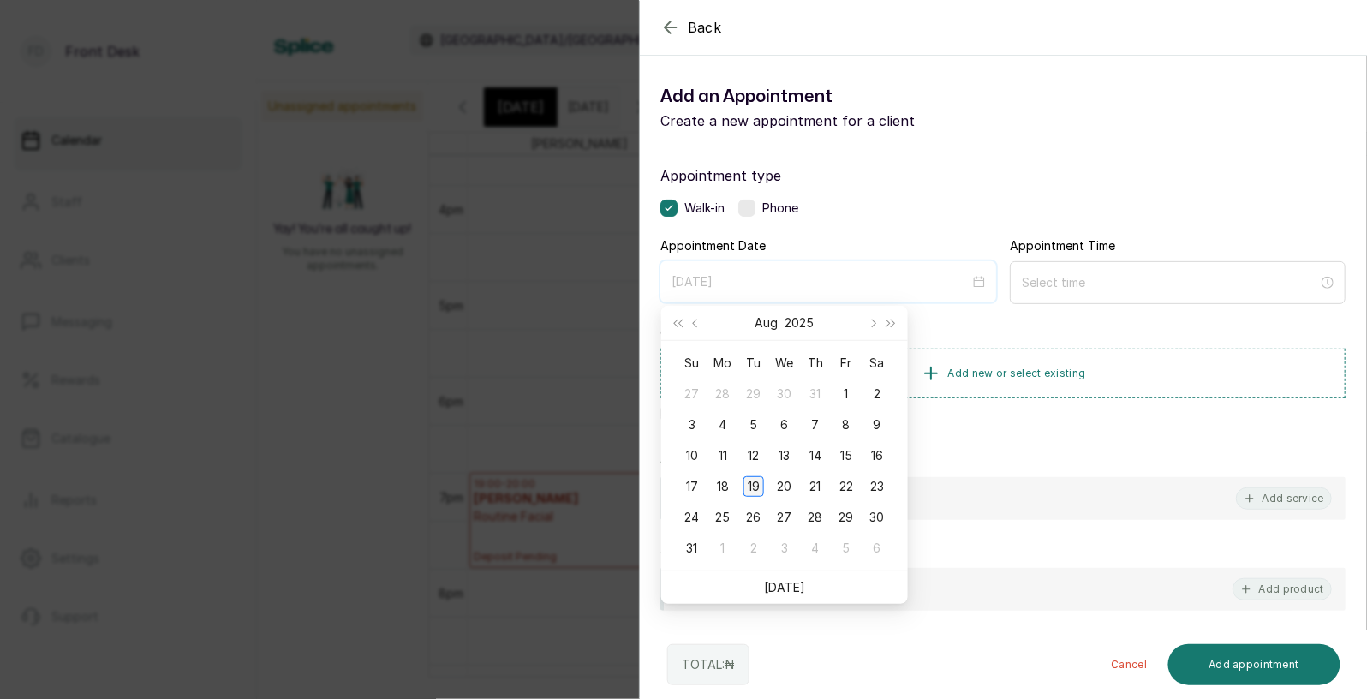
type input "[DATE]"
click at [762, 486] on div "19" at bounding box center [753, 486] width 21 height 21
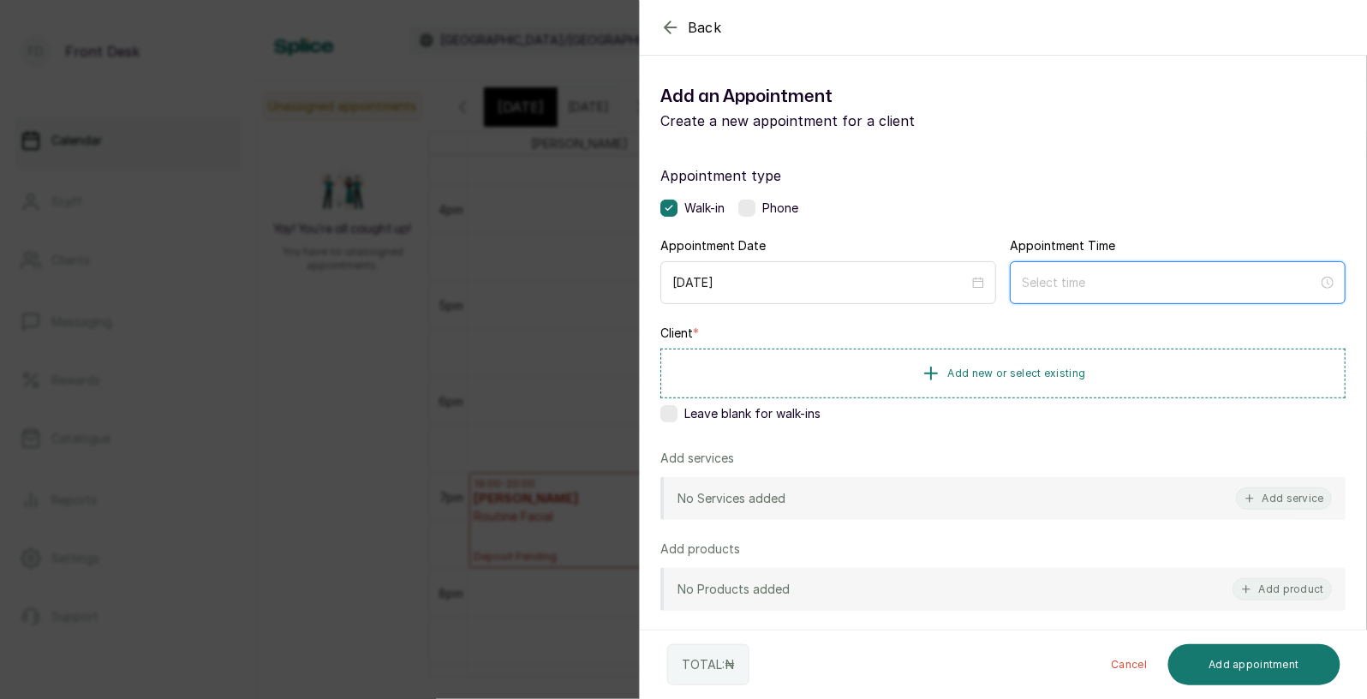
click at [1058, 279] on input at bounding box center [1170, 282] width 296 height 19
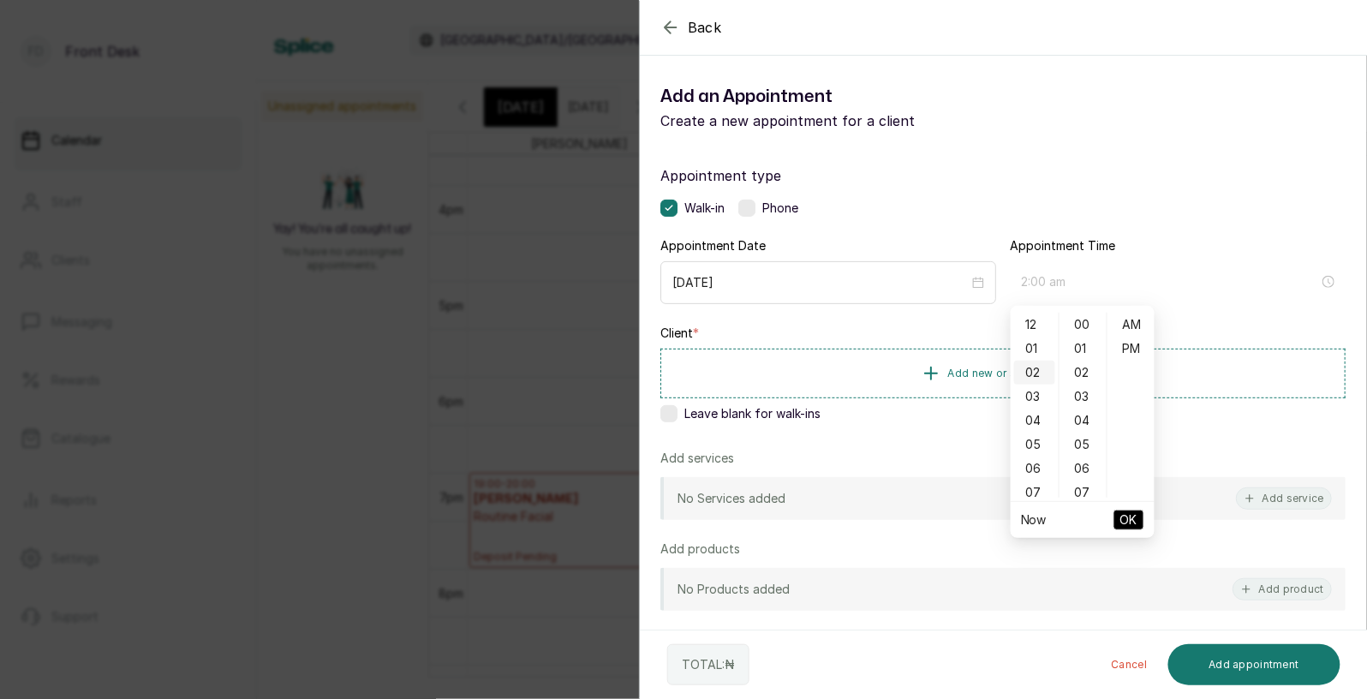
click at [1038, 373] on div "02" at bounding box center [1034, 373] width 41 height 24
type input "2:00 pm"
click at [1129, 351] on div "PM" at bounding box center [1131, 349] width 41 height 24
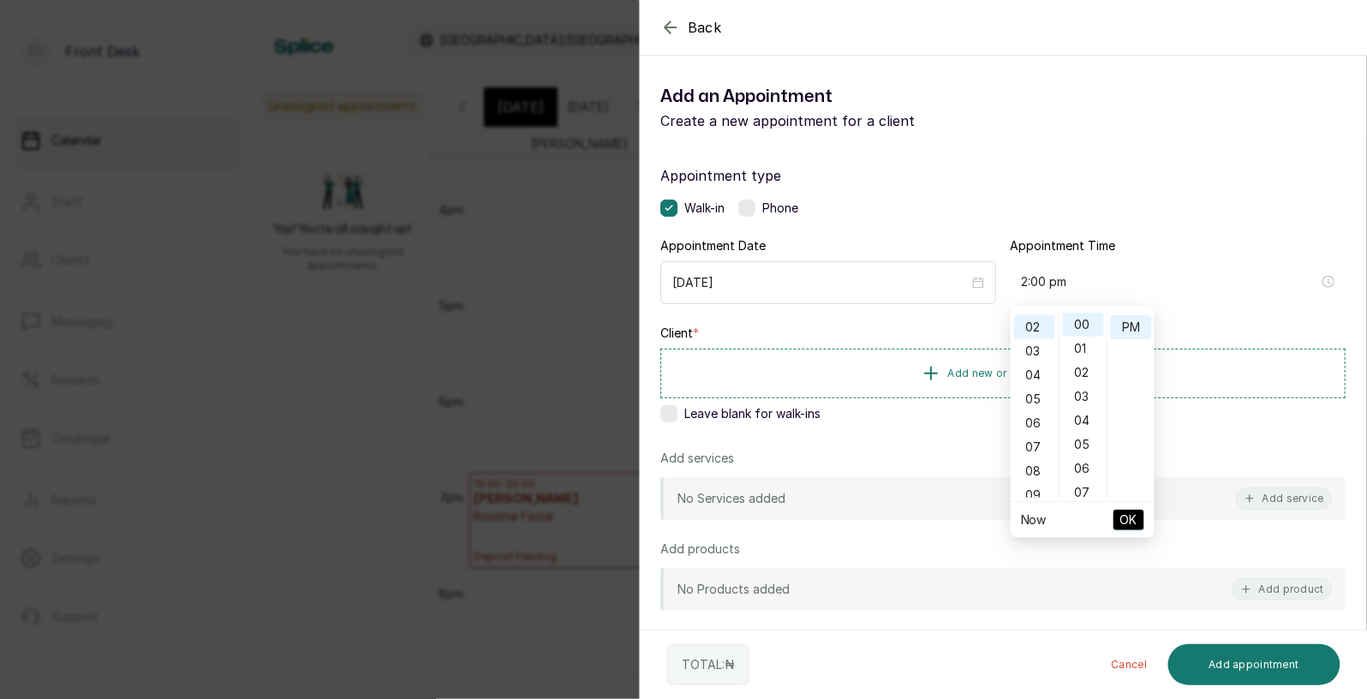
click at [1129, 516] on span "OK" at bounding box center [1128, 520] width 17 height 33
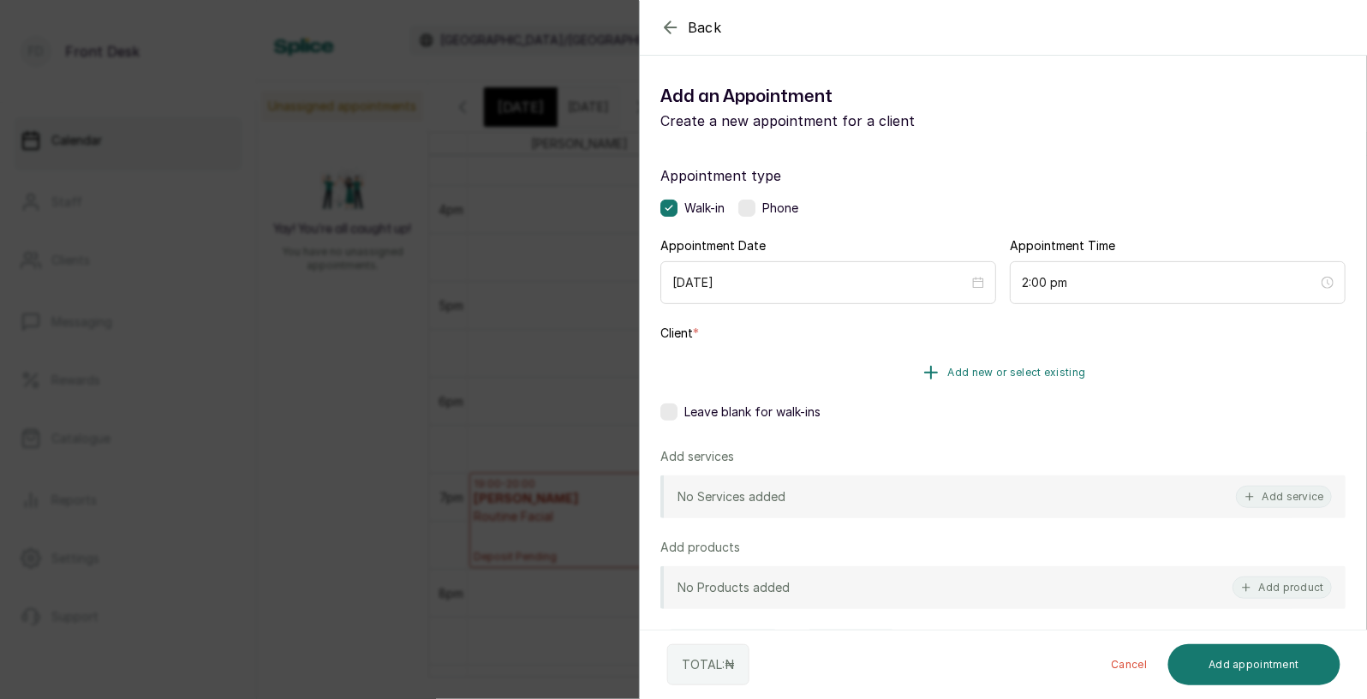
click at [1044, 371] on span "Add new or select existing" at bounding box center [1017, 373] width 138 height 14
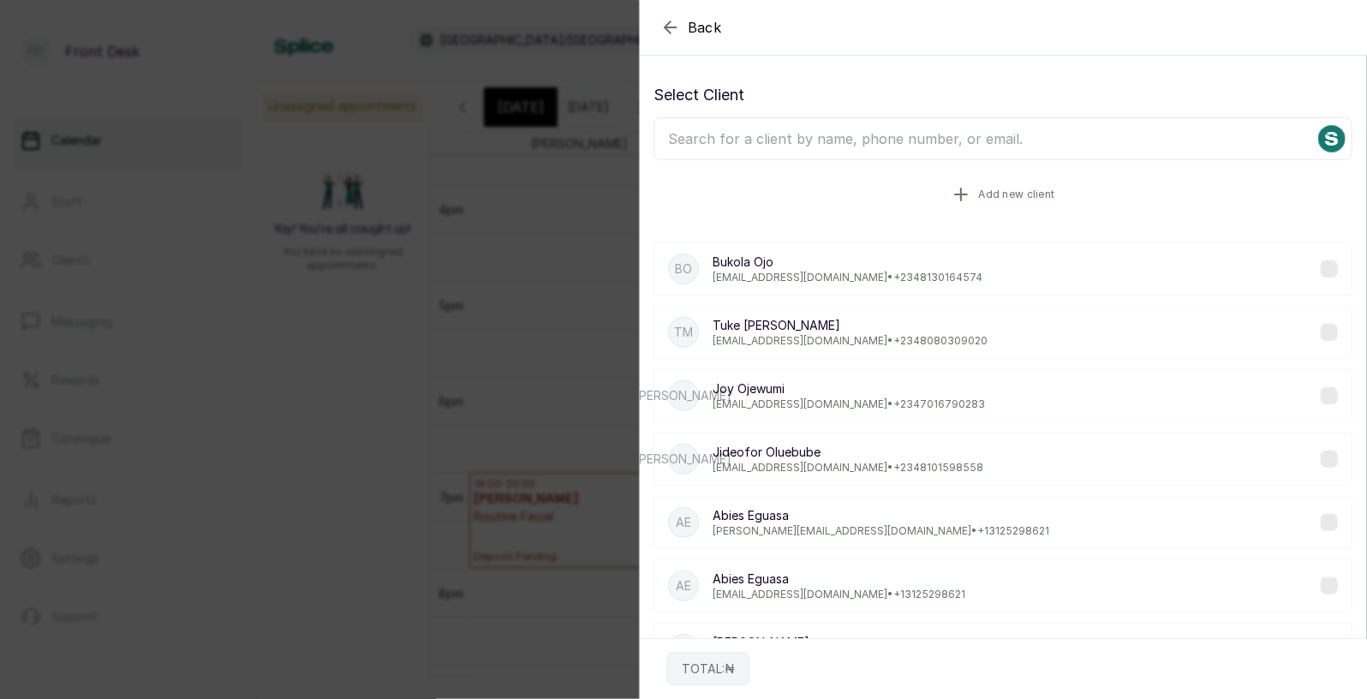
click at [1021, 189] on span "Add new client" at bounding box center [1016, 195] width 76 height 14
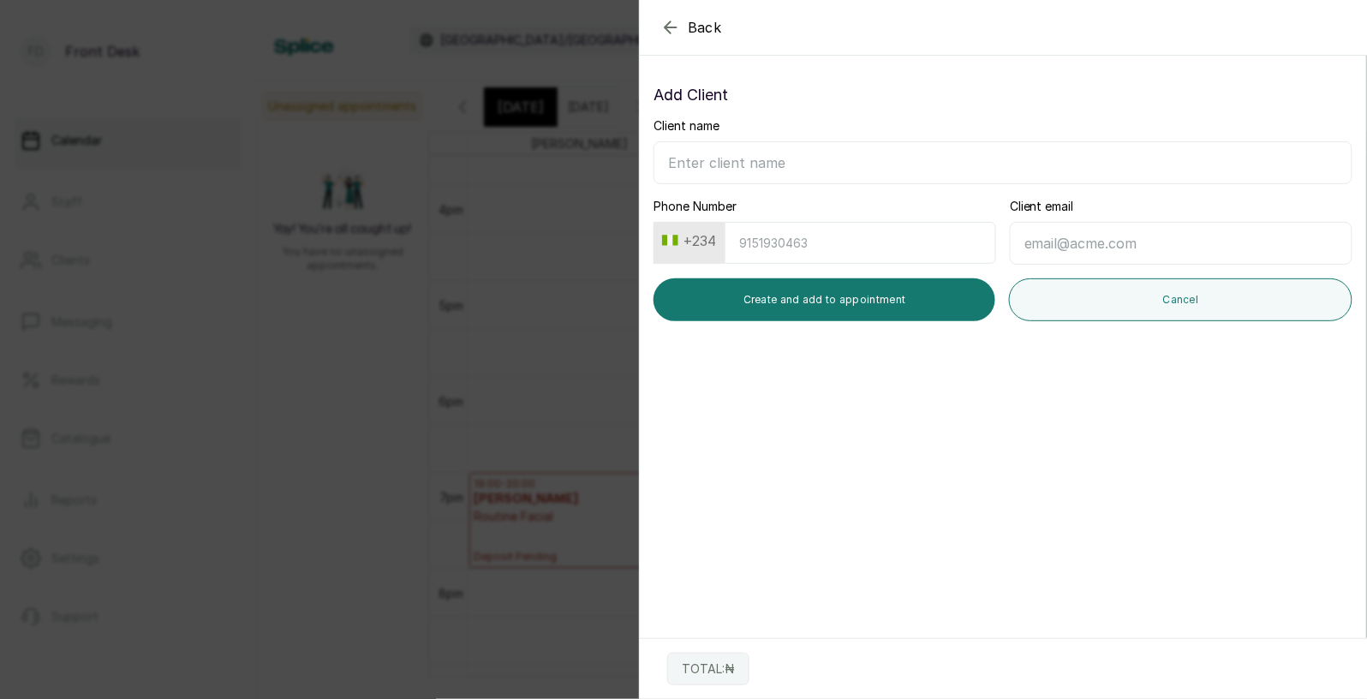
click at [977, 168] on input "Client name" at bounding box center [1003, 162] width 699 height 43
type input "d"
type input "[PERSON_NAME] [PERSON_NAME]"
click at [936, 246] on input "Phone Number" at bounding box center [861, 243] width 272 height 42
type input "8091621689"
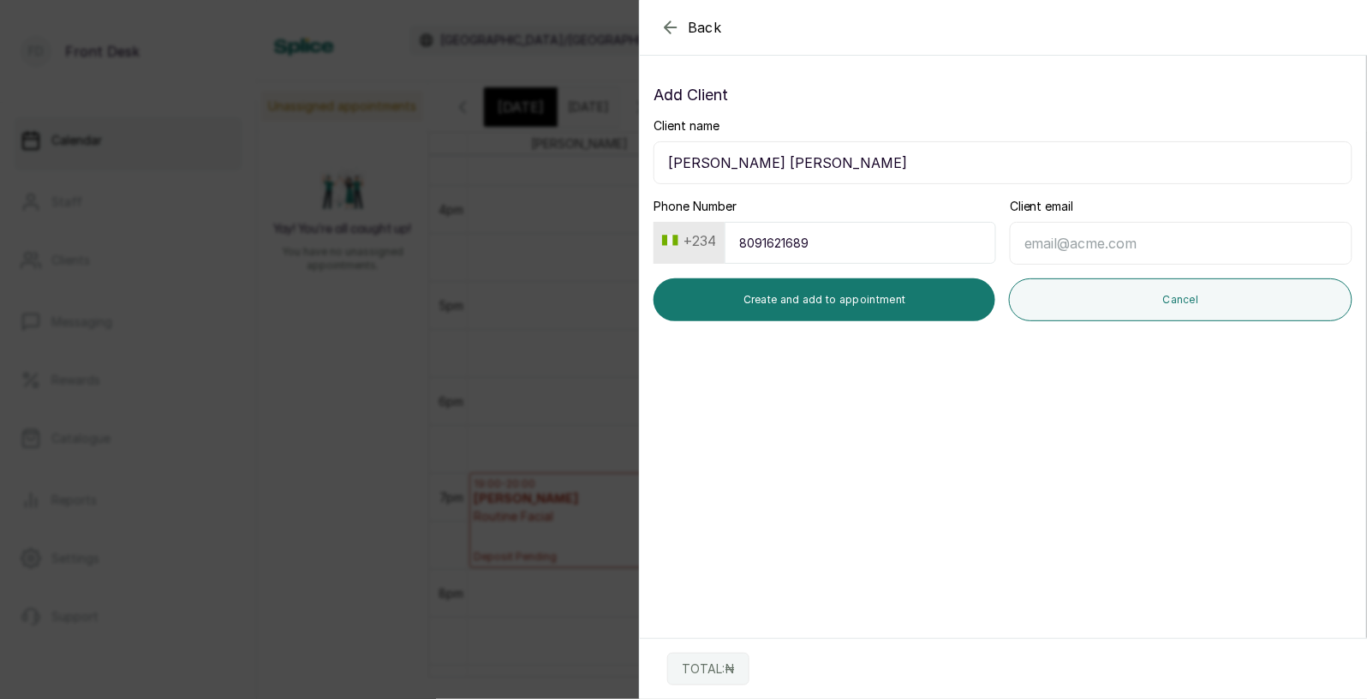
click at [1149, 252] on input "Client email" at bounding box center [1181, 243] width 343 height 43
type input "e"
type input "[EMAIL_ADDRESS][DOMAIN_NAME]"
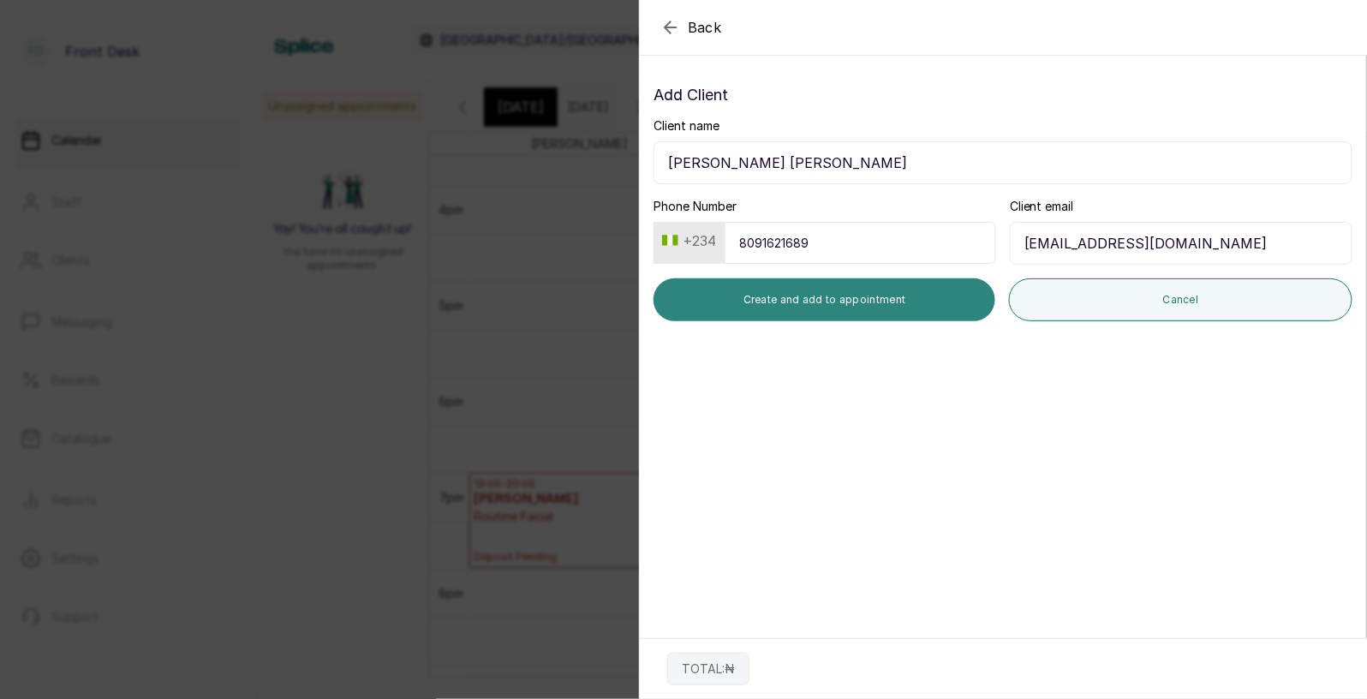
click at [930, 302] on button "Create and add to appointment" at bounding box center [825, 299] width 342 height 43
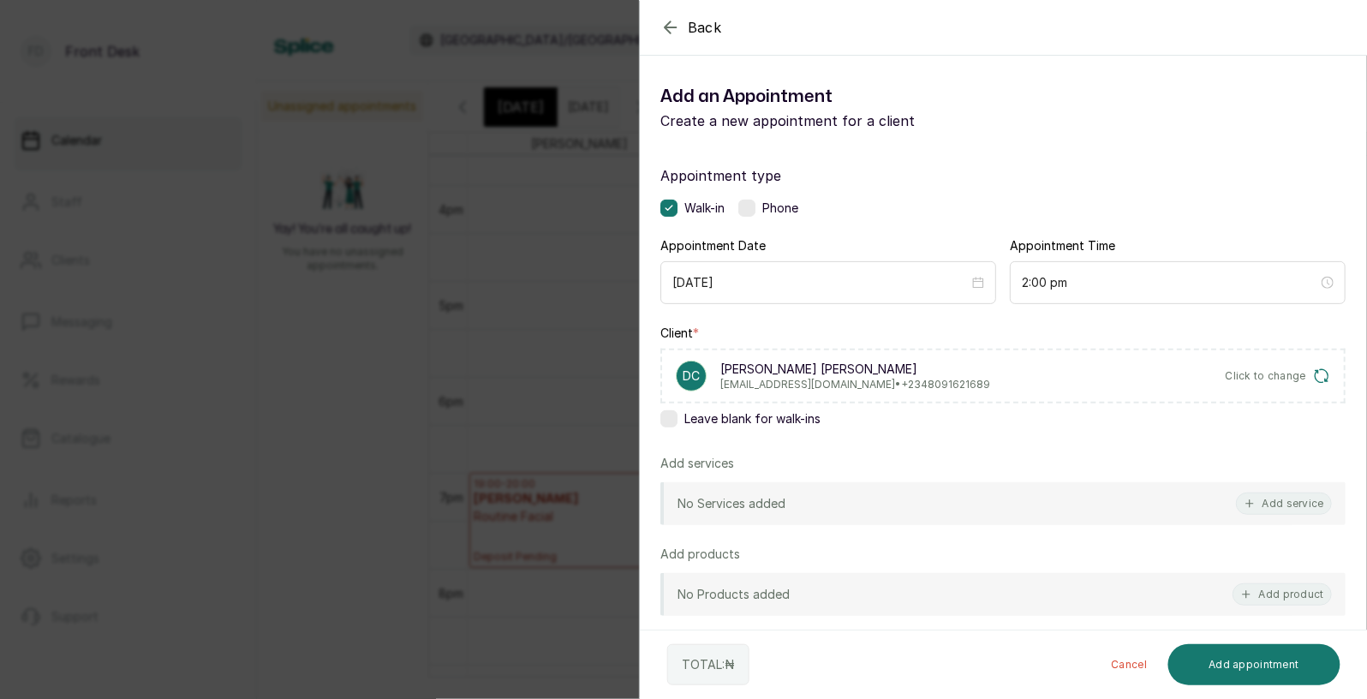
click at [1211, 501] on div "No Services added Add service" at bounding box center [1002, 503] width 685 height 43
click at [1266, 505] on button "Add service" at bounding box center [1284, 504] width 96 height 22
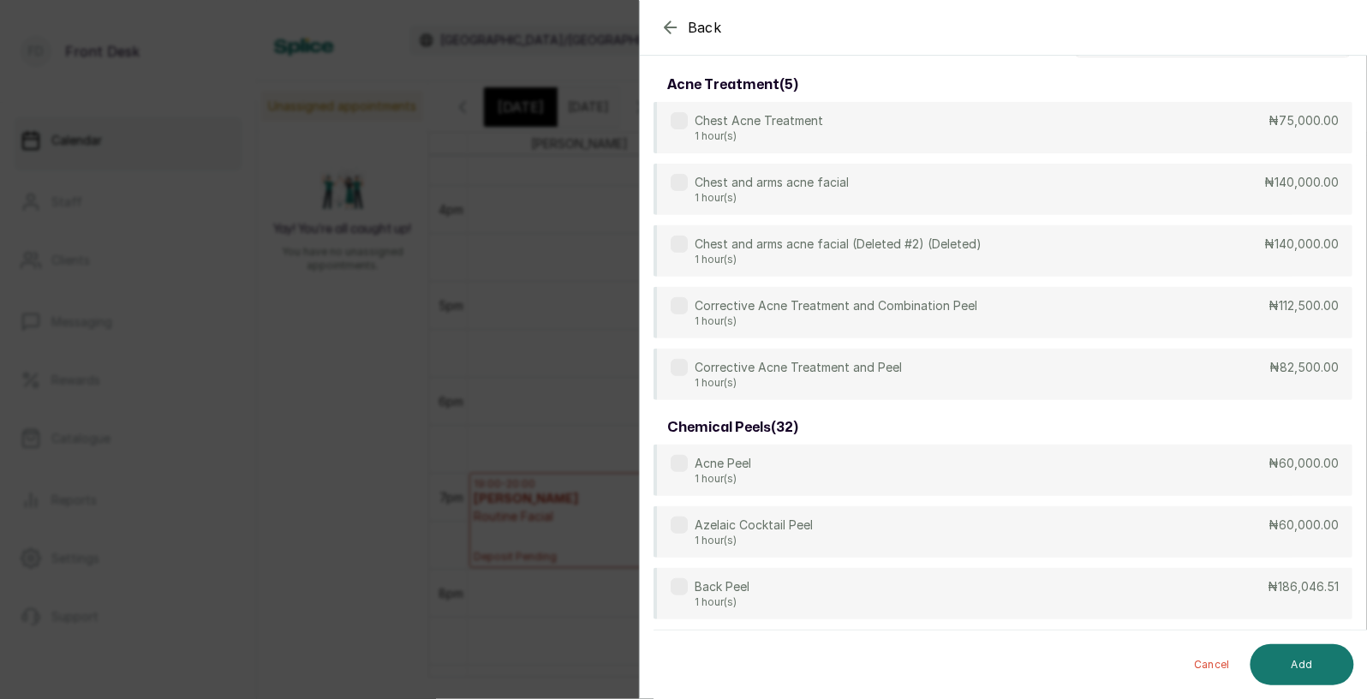
scroll to position [0, 0]
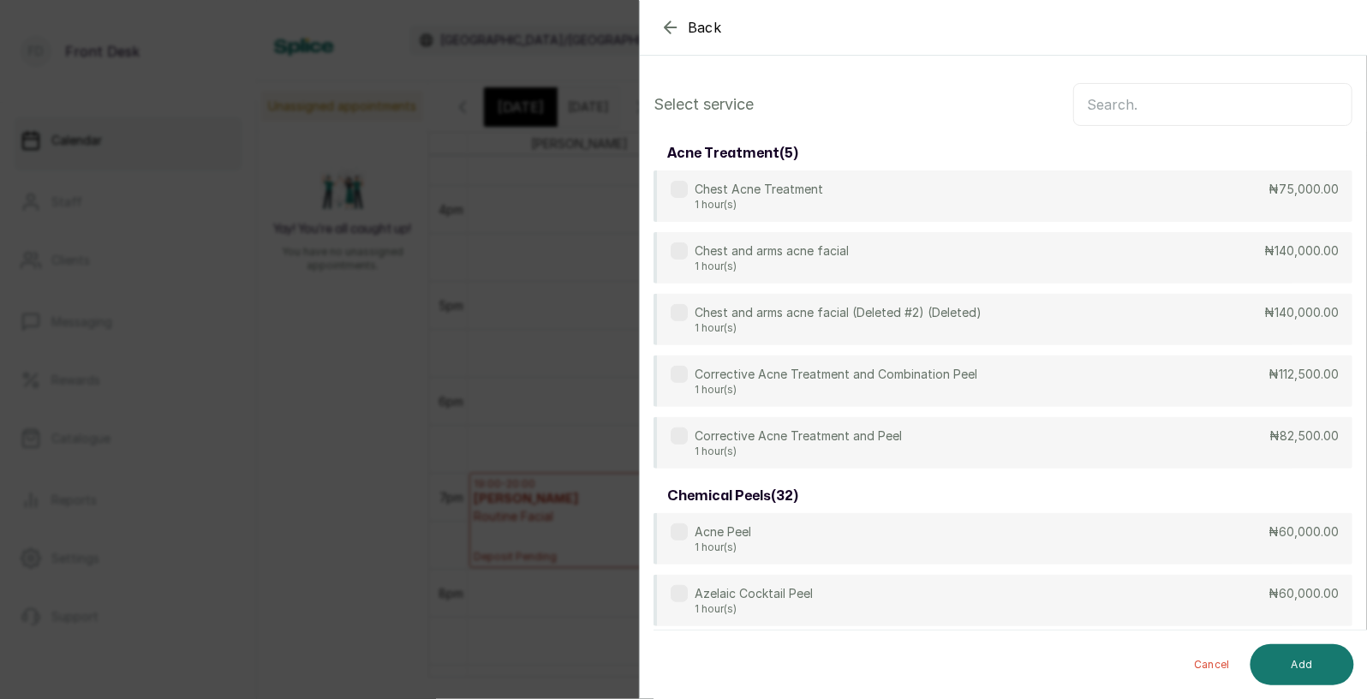
click at [1204, 101] on input "text" at bounding box center [1212, 104] width 279 height 43
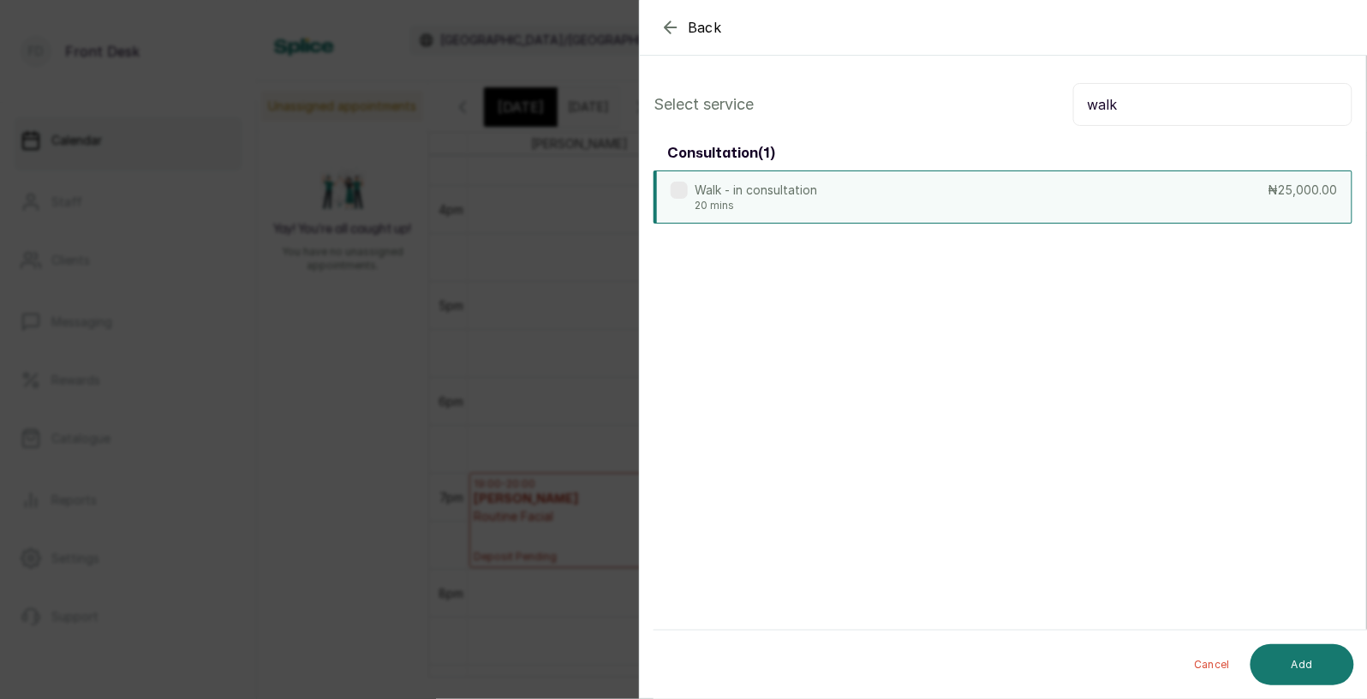
type input "walk"
click at [1090, 206] on div "Walk - in consultation 20 mins ₦25,000.00" at bounding box center [1003, 196] width 699 height 53
click at [1299, 673] on button "Add" at bounding box center [1303, 664] width 104 height 41
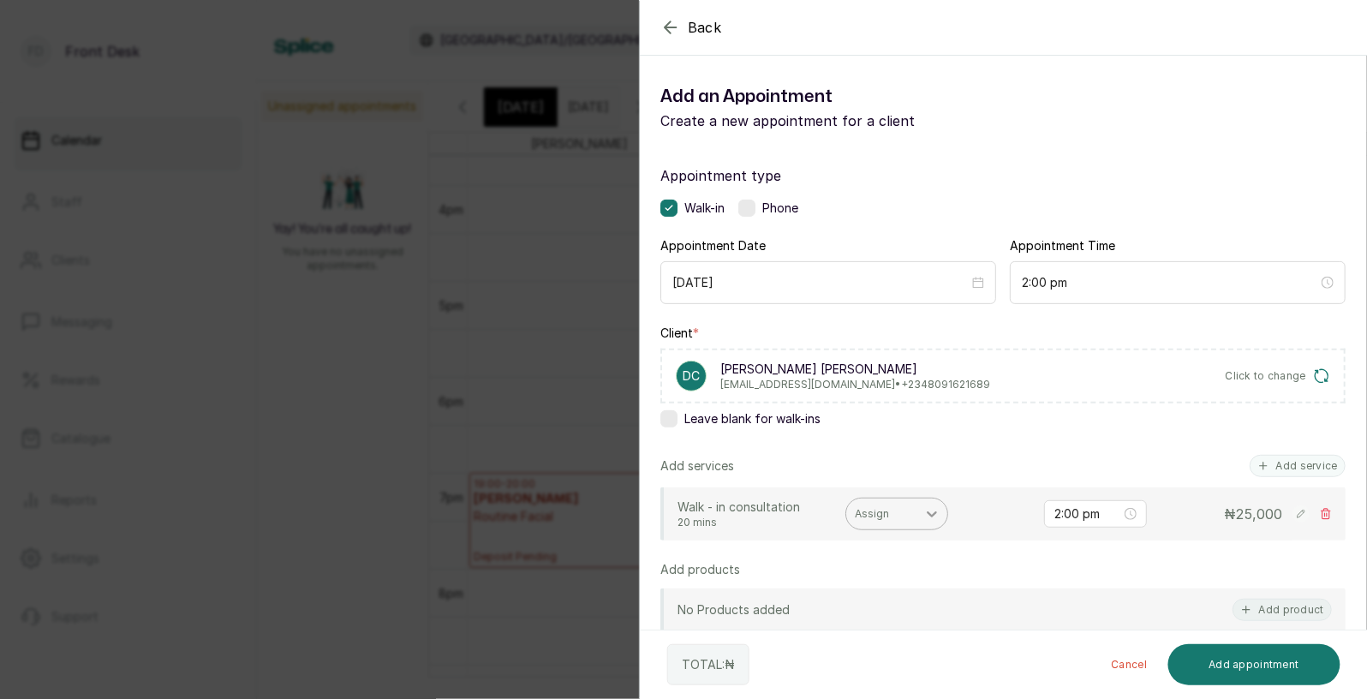
click at [935, 518] on icon at bounding box center [931, 513] width 17 height 17
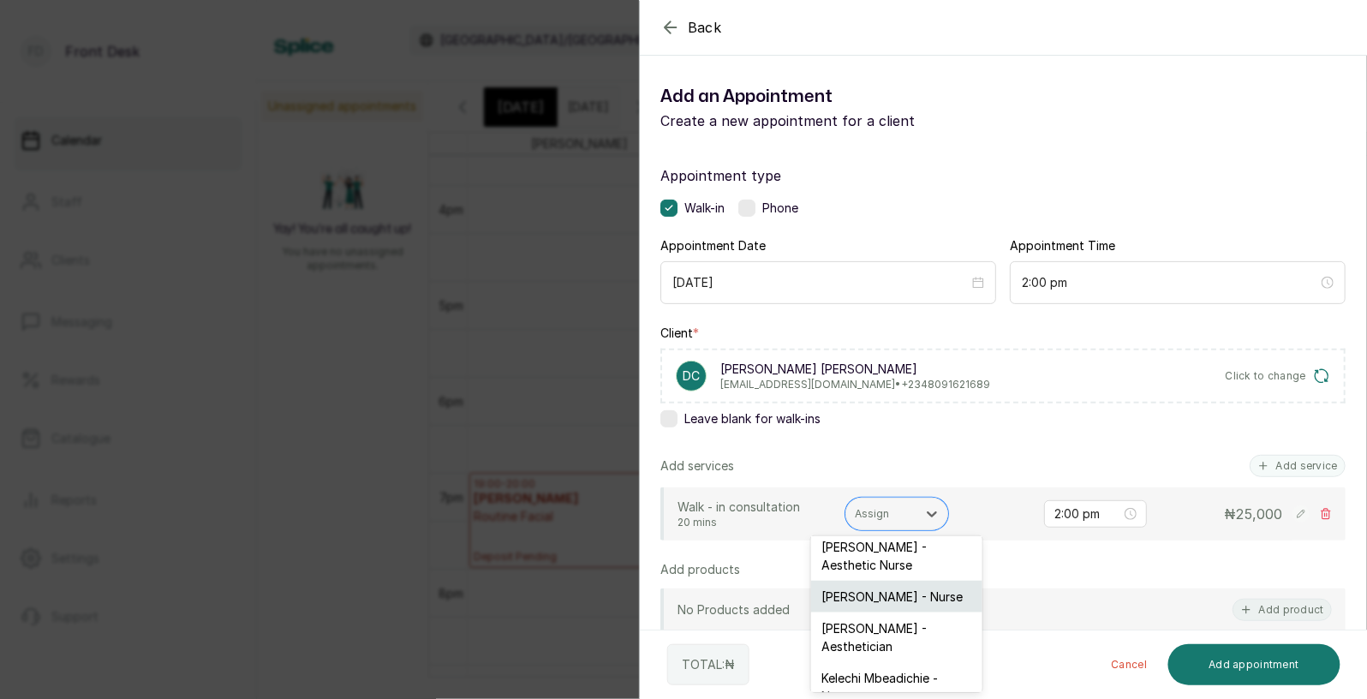
scroll to position [144, 0]
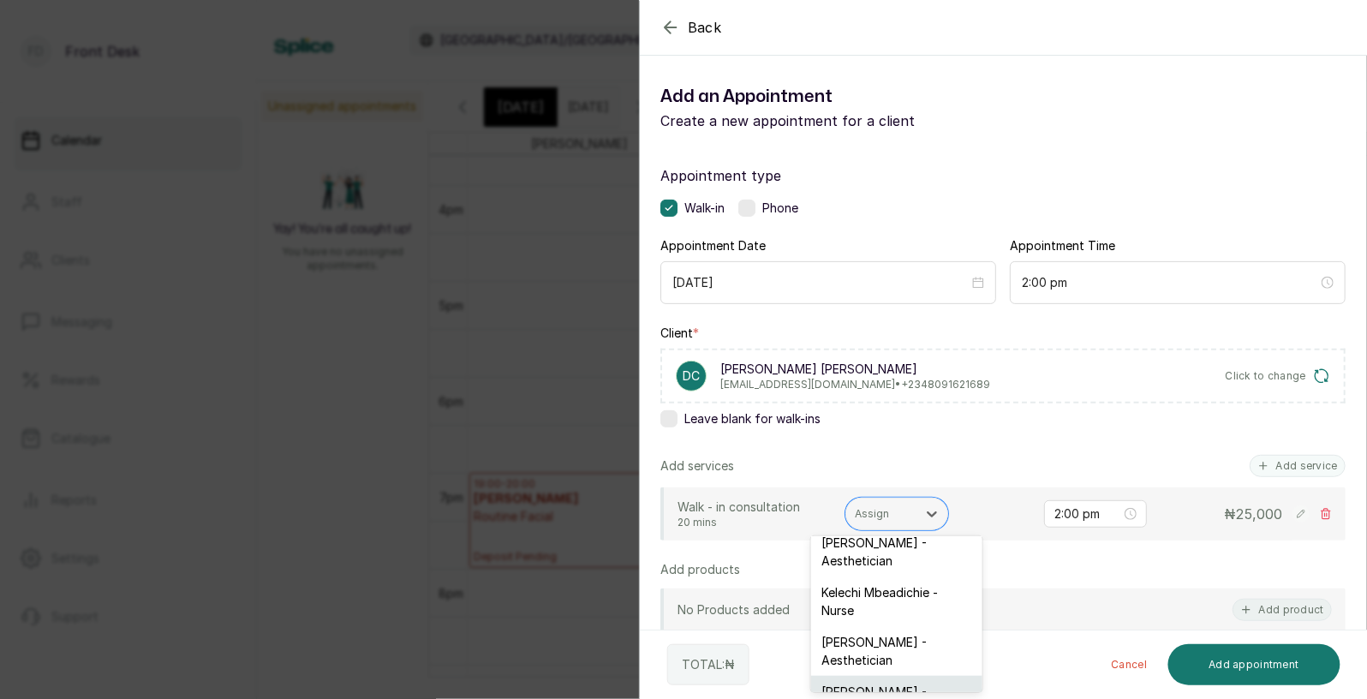
click at [877, 676] on div "[PERSON_NAME] - Aesthetician" at bounding box center [896, 701] width 171 height 50
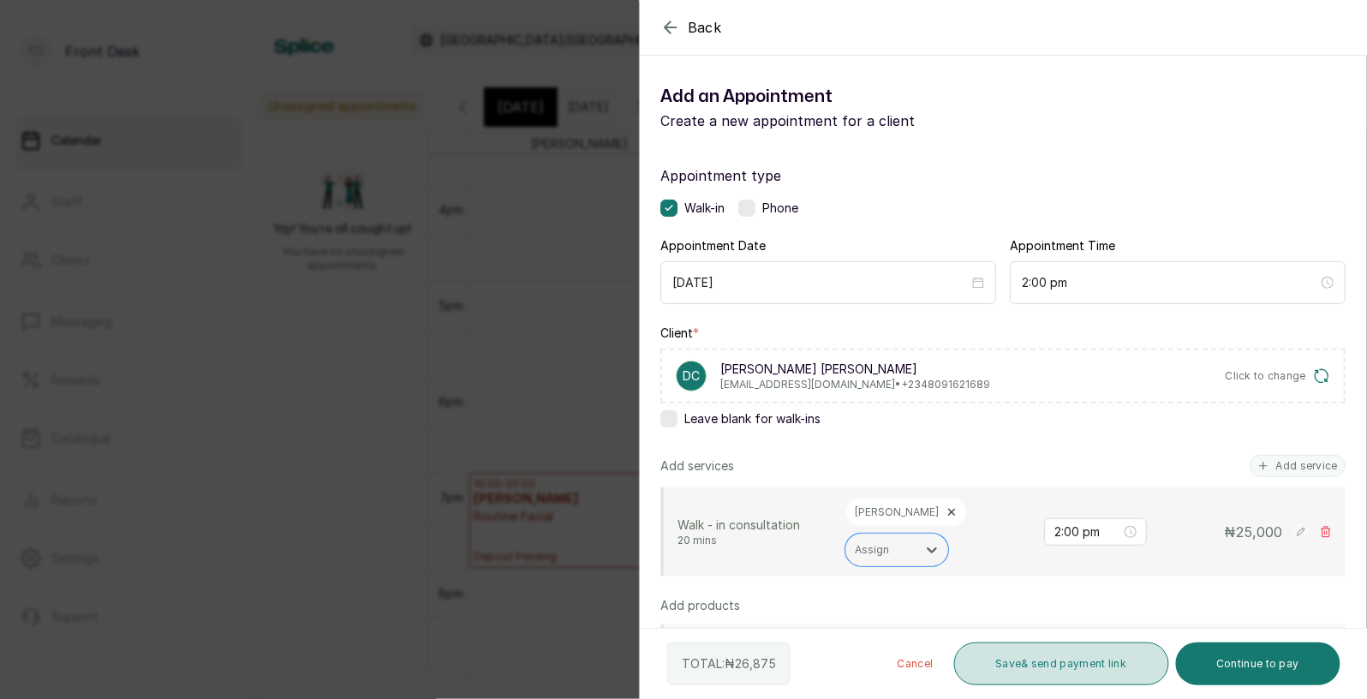
click at [1107, 666] on button "Save & send payment link" at bounding box center [1061, 663] width 215 height 43
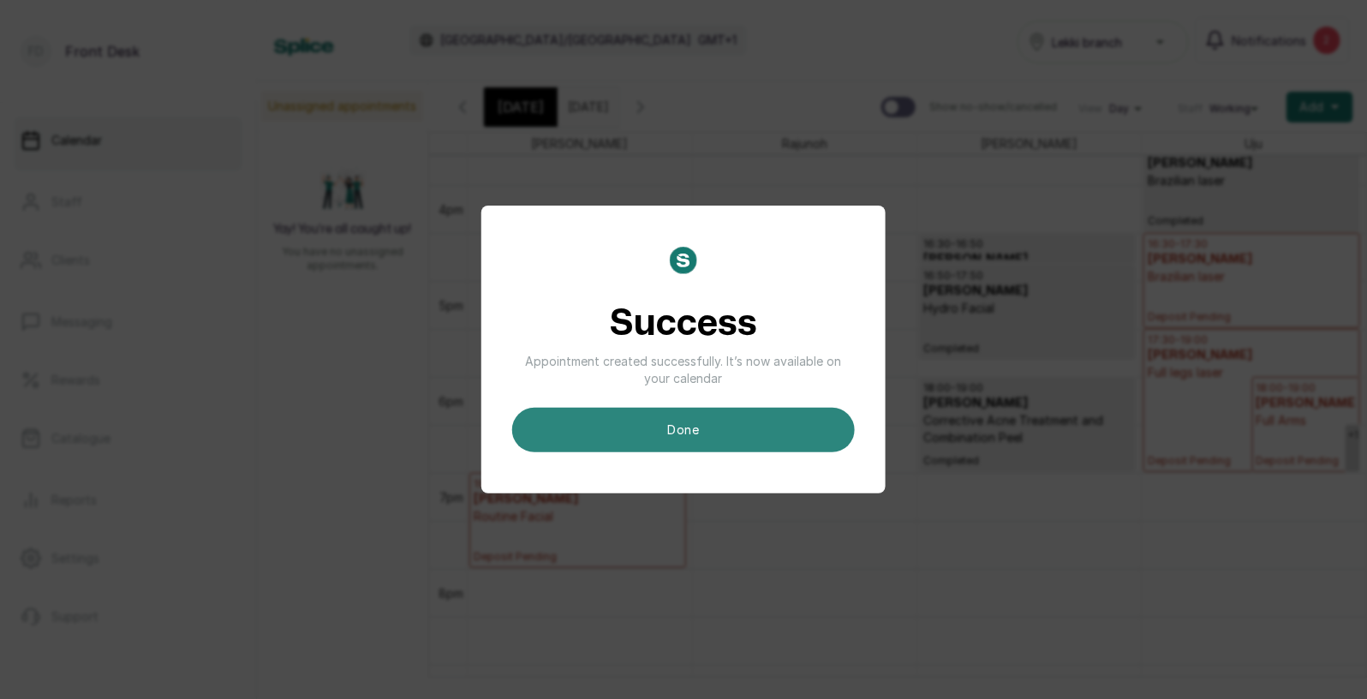
click at [688, 426] on button "done" at bounding box center [683, 430] width 343 height 45
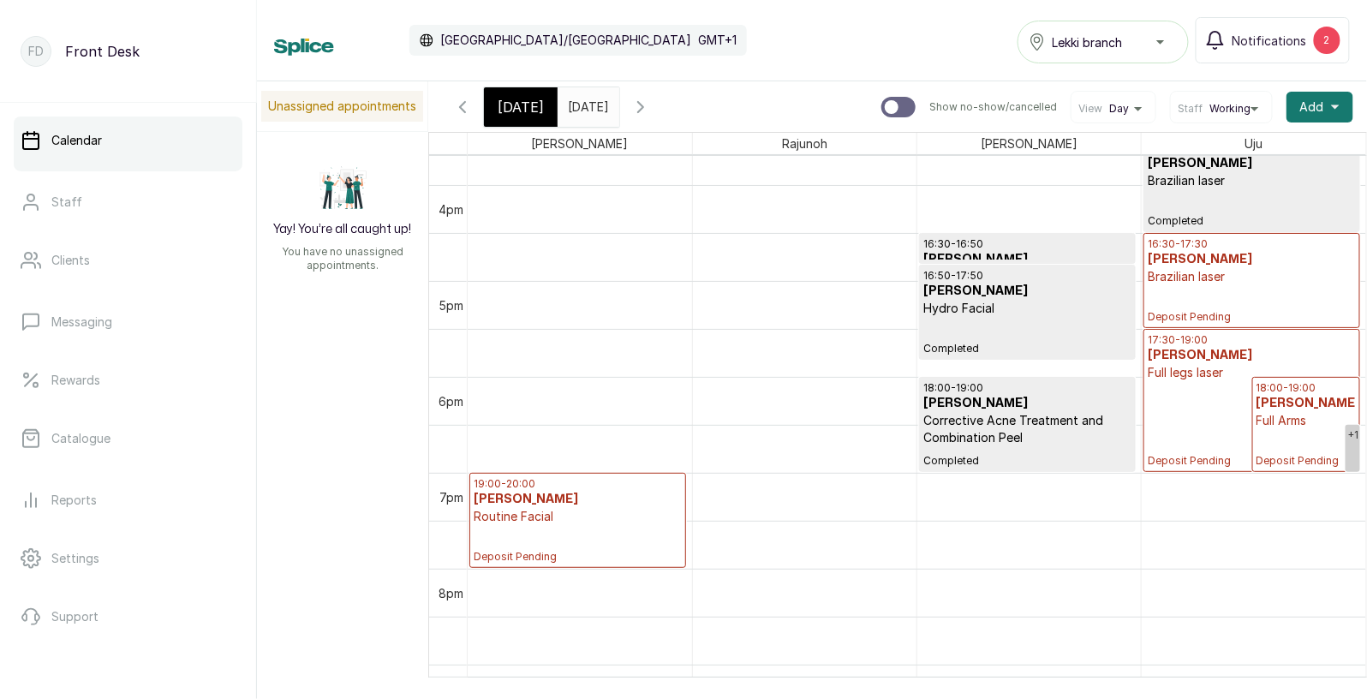
click at [518, 104] on span "[DATE]" at bounding box center [521, 107] width 46 height 21
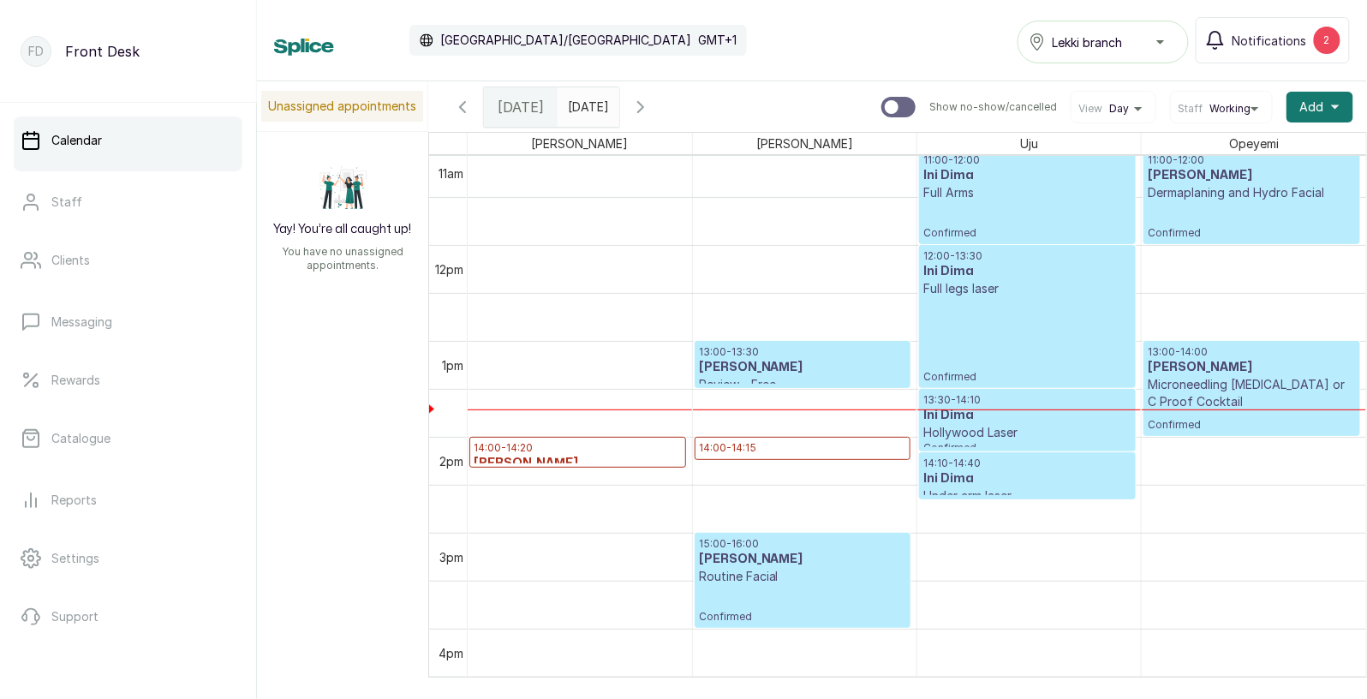
scroll to position [1090, 0]
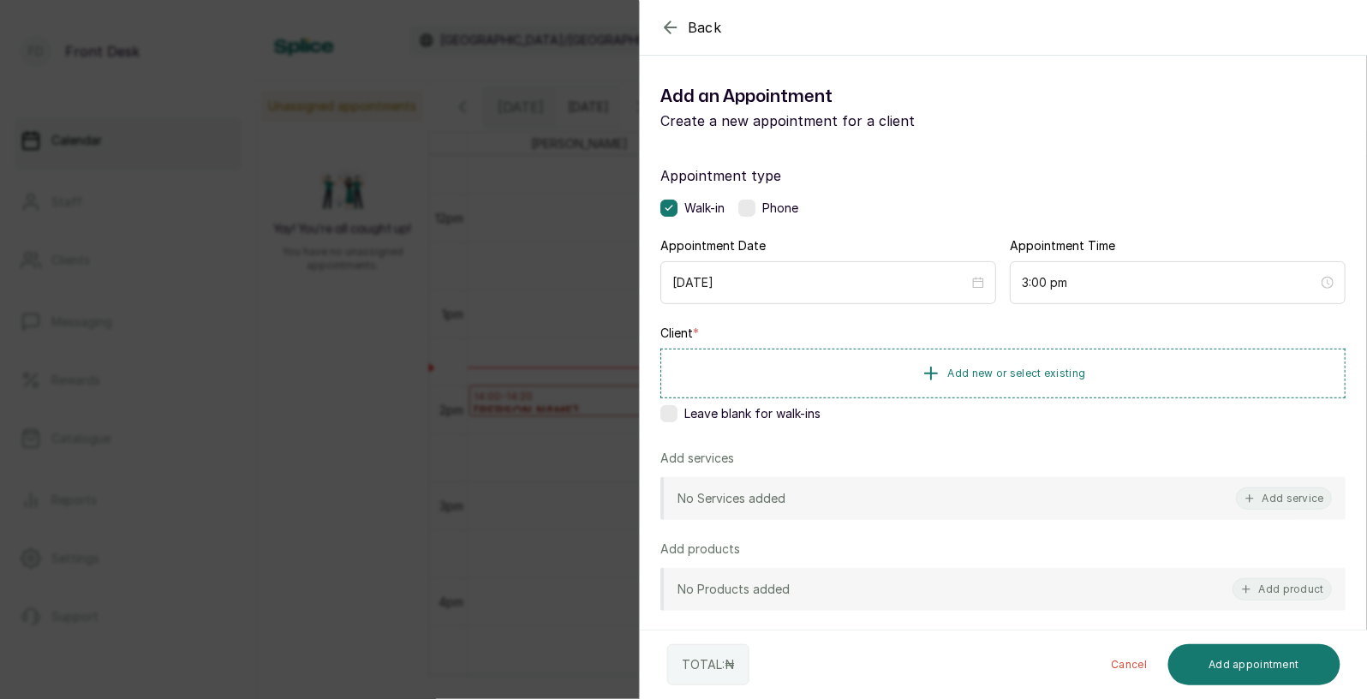
click at [330, 254] on div "Back Add Appointment Add an Appointment Create a new appointment for a client A…" at bounding box center [683, 349] width 1367 height 699
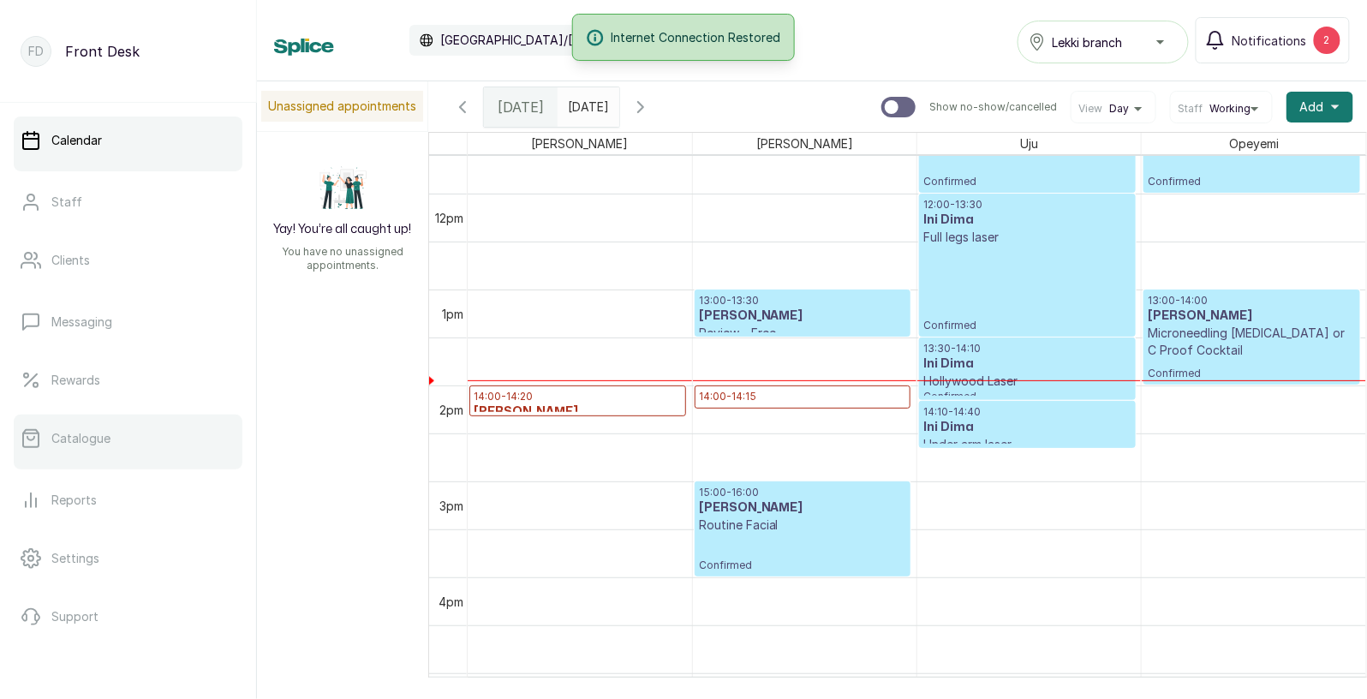
click at [75, 431] on p "Catalogue" at bounding box center [80, 438] width 59 height 17
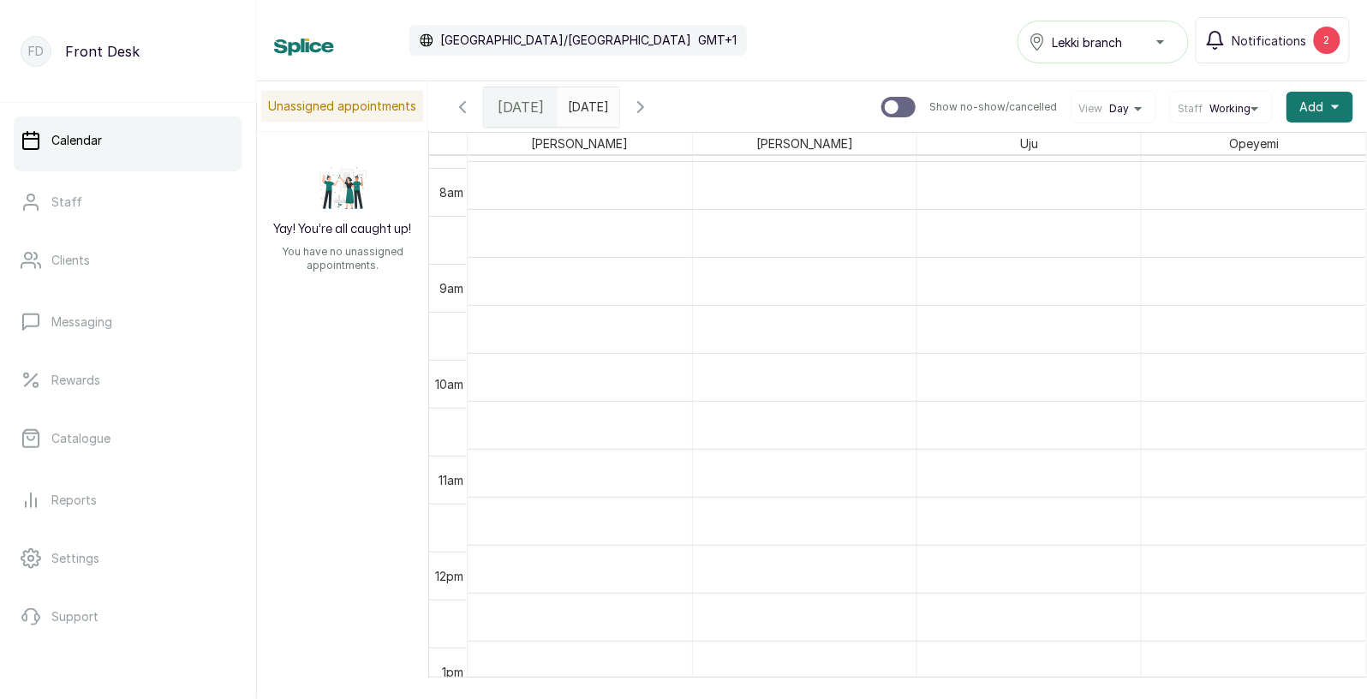
scroll to position [187, 0]
click at [1309, 107] on span "Add" at bounding box center [1312, 107] width 24 height 17
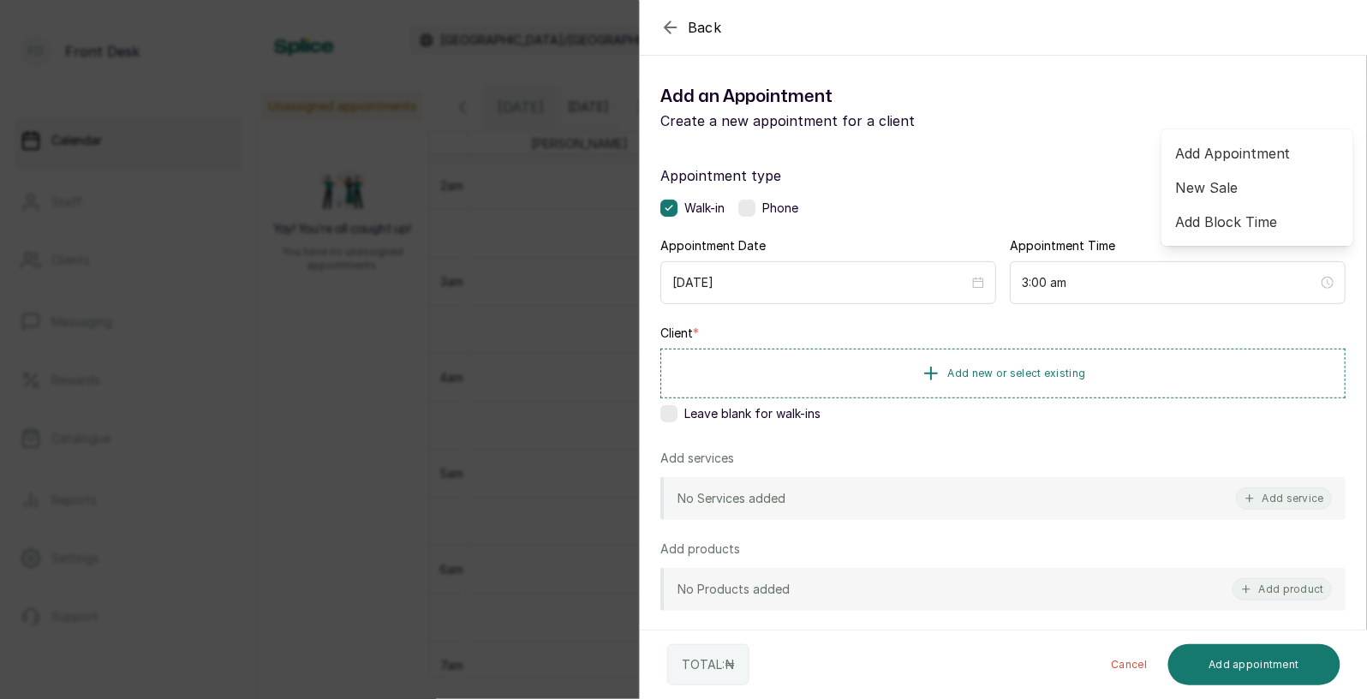
click at [400, 139] on div "Back Add Appointment Add an Appointment Create a new appointment for a client A…" at bounding box center [683, 349] width 1367 height 699
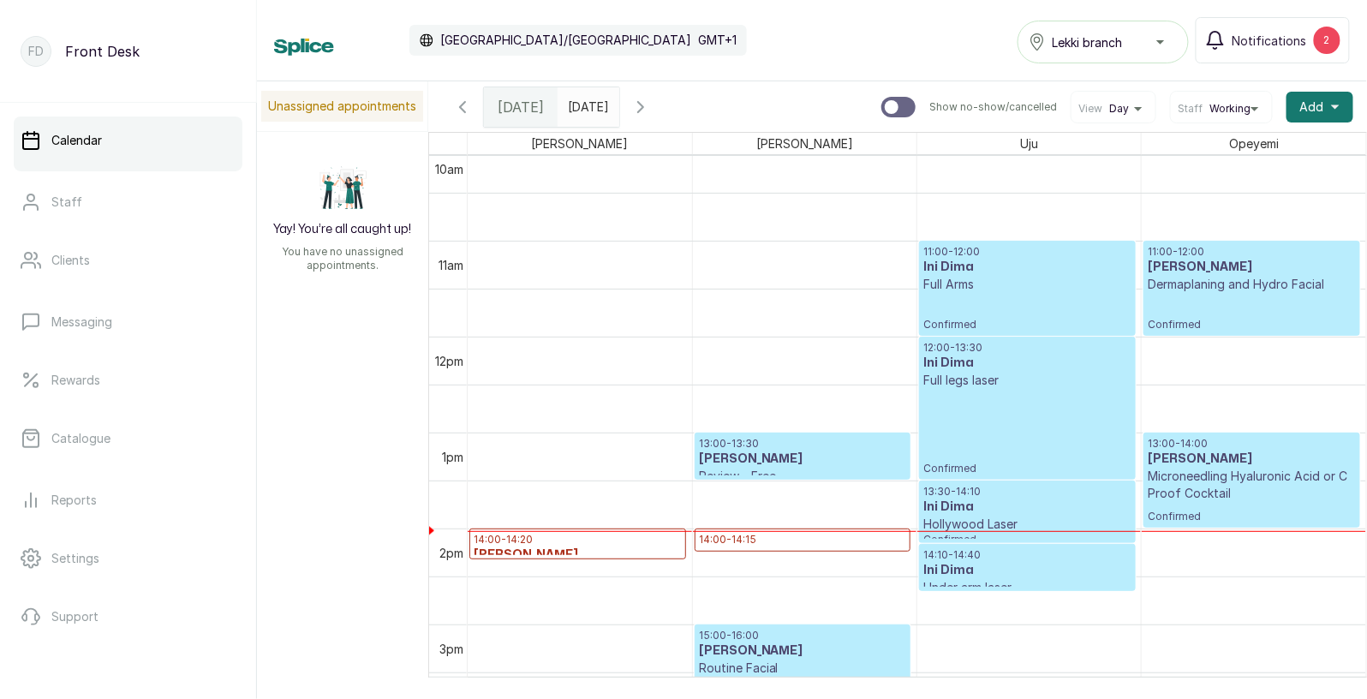
scroll to position [0, 0]
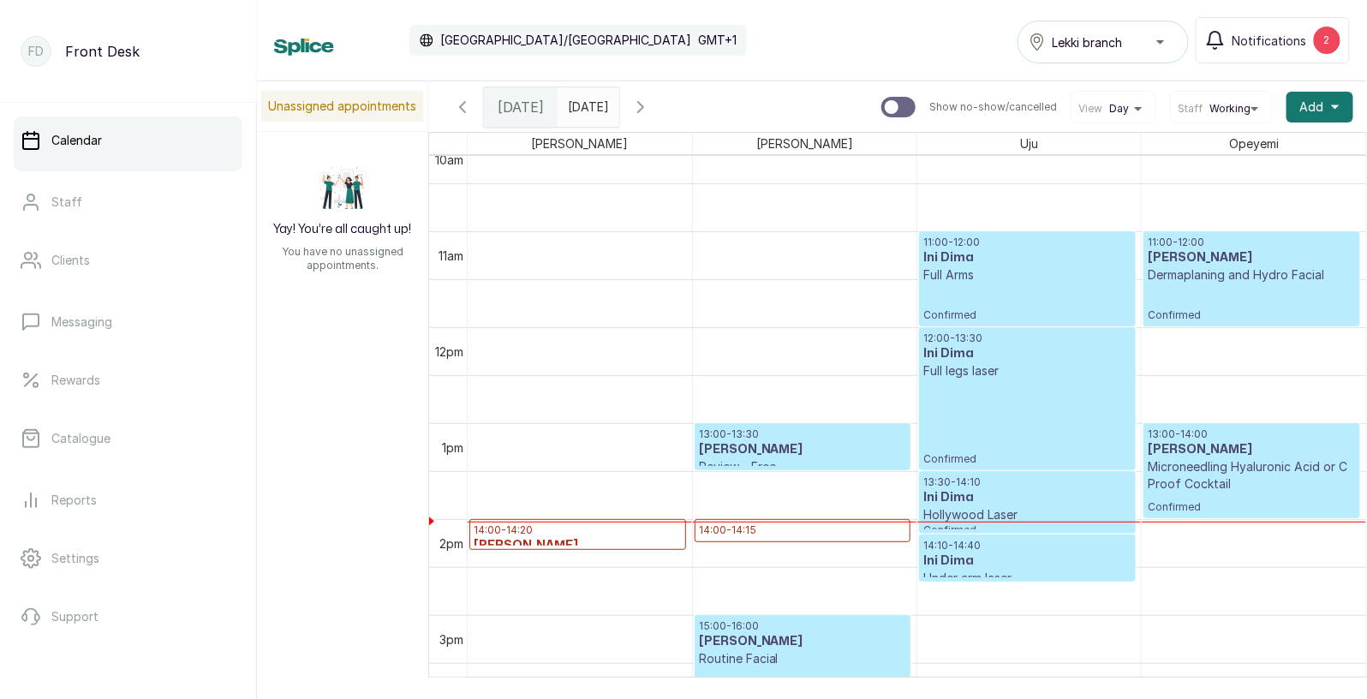
click at [1221, 284] on div "11:00 - 12:00 Bukola Ojo Dermaplaning and Hydro Facial Confirmed" at bounding box center [1252, 279] width 208 height 87
